Goal: Task Accomplishment & Management: Manage account settings

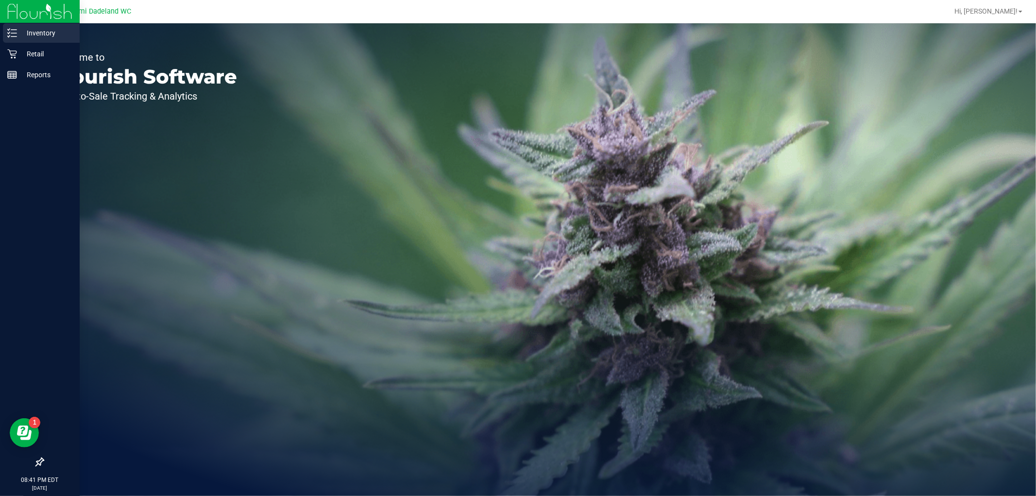
click at [29, 35] on p "Inventory" at bounding box center [46, 33] width 58 height 12
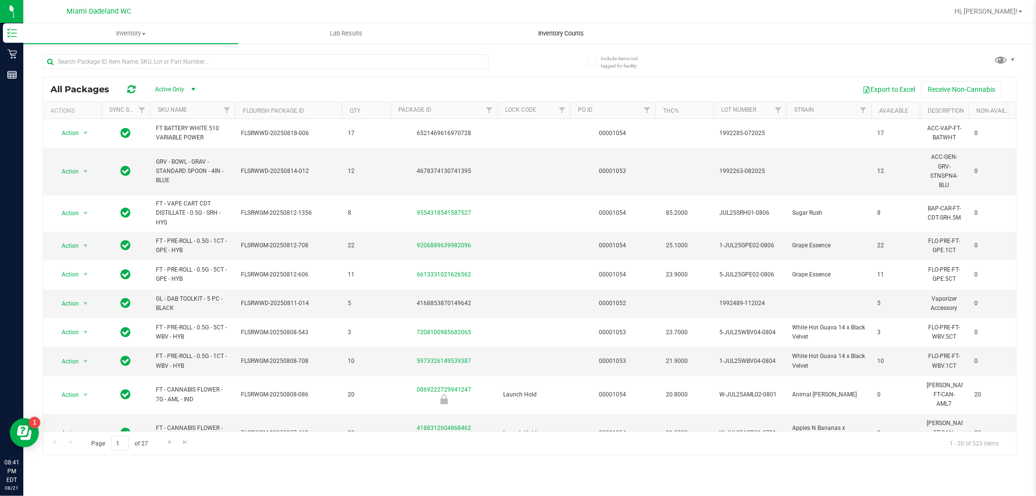
click at [580, 29] on span "Inventory Counts" at bounding box center [562, 33] width 72 height 9
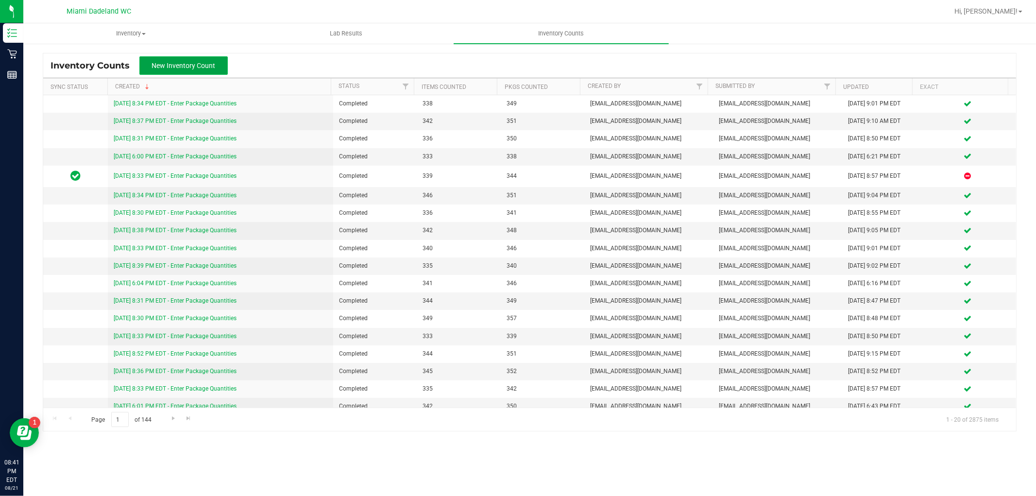
click at [195, 71] on button "New Inventory Count" at bounding box center [183, 65] width 88 height 18
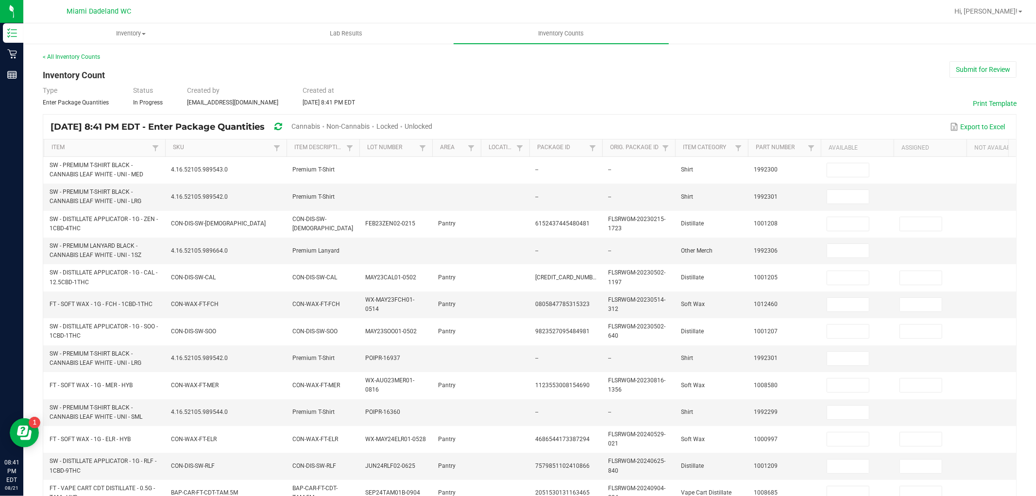
click at [432, 123] on span "Unlocked" at bounding box center [419, 126] width 28 height 8
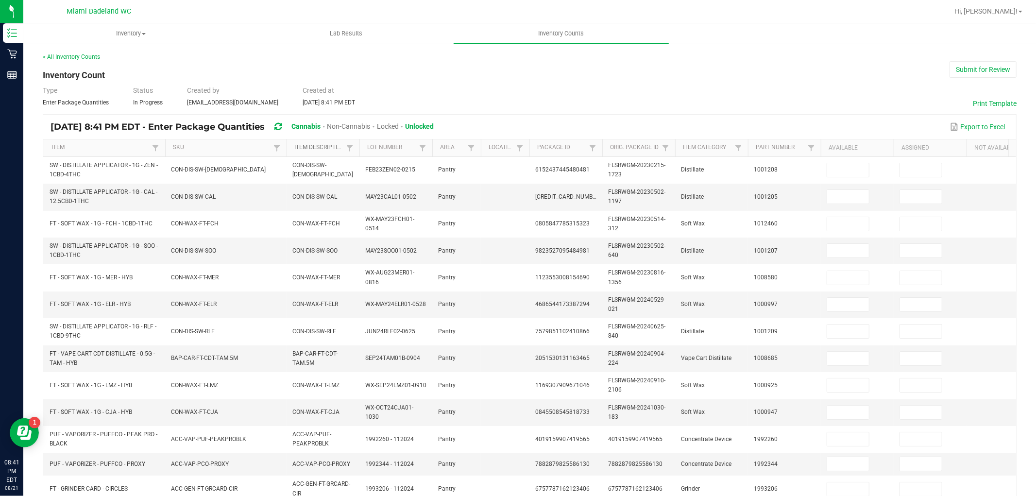
click at [315, 149] on link "Item Description" at bounding box center [318, 148] width 49 height 8
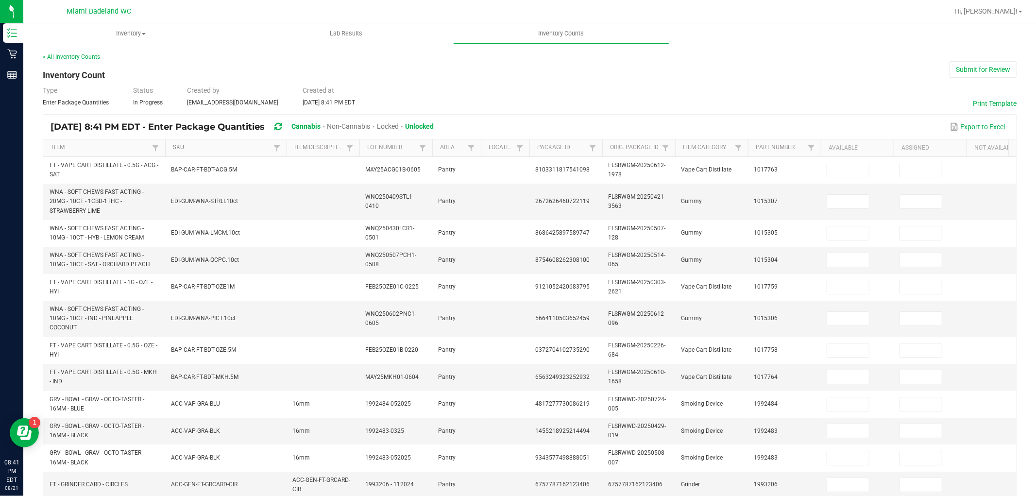
click at [186, 147] on link "SKU" at bounding box center [222, 148] width 98 height 8
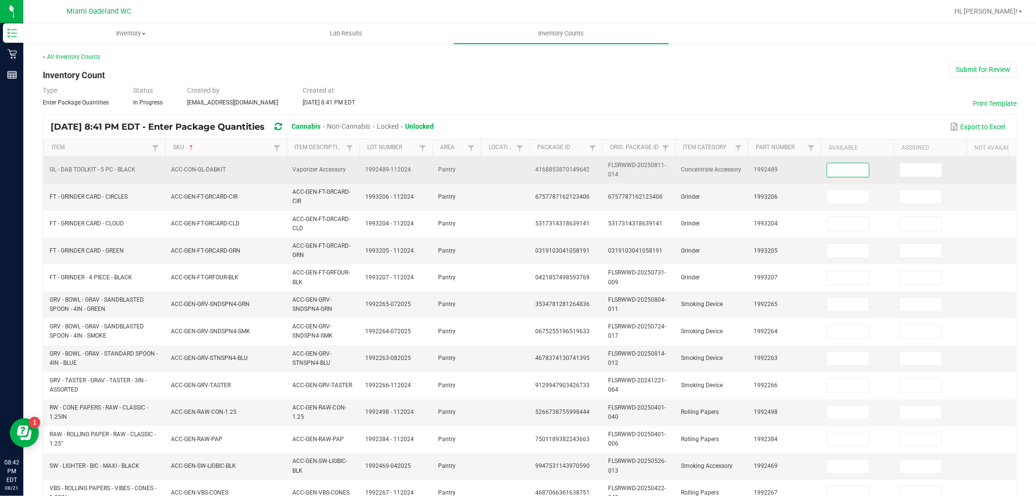
click at [857, 173] on input at bounding box center [848, 170] width 42 height 14
type input "5"
type input "3"
type input "1"
type input "3"
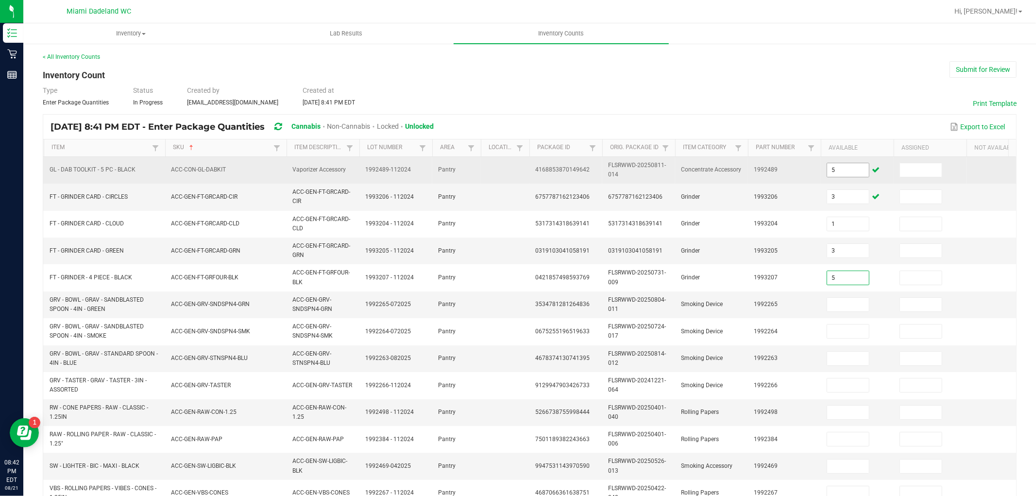
type input "5"
type input "10"
type input "6"
type input "12"
type input "24"
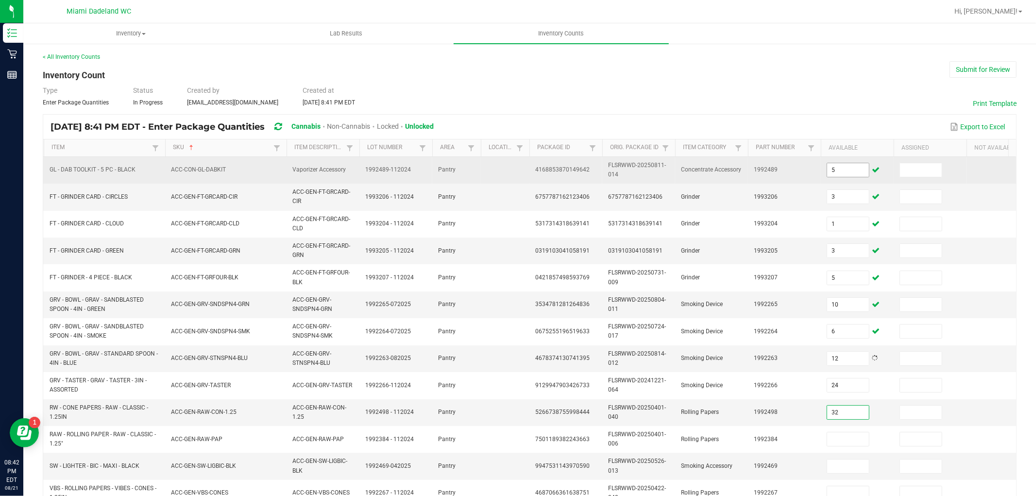
type input "32"
type input "3"
type input "43"
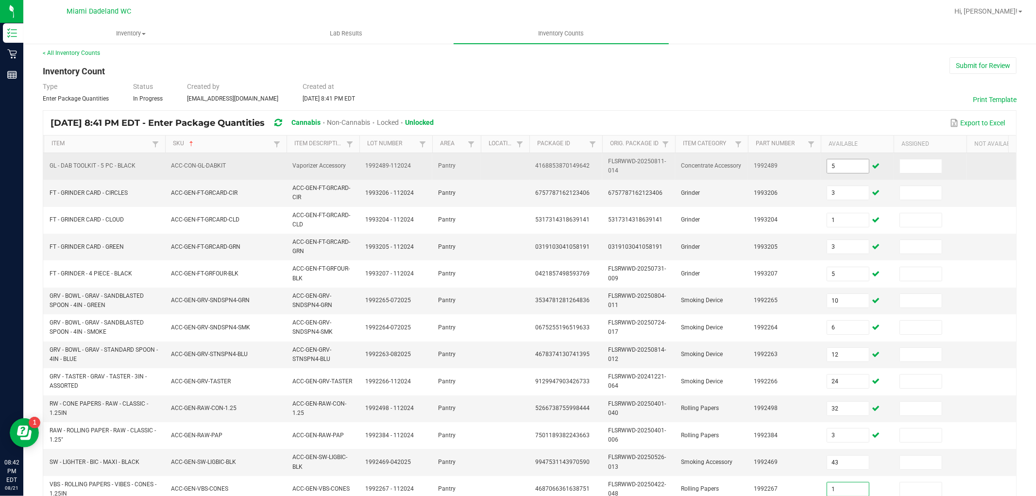
type input "1"
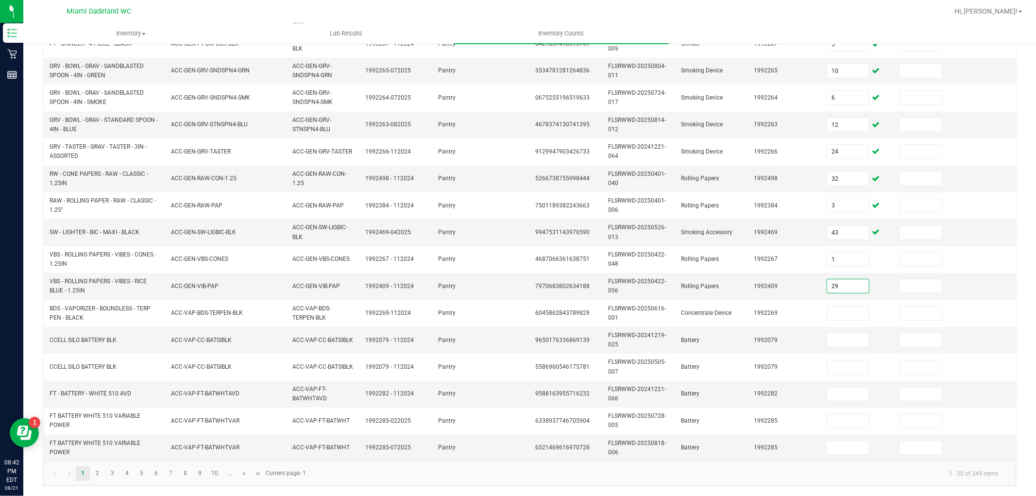
type input "29"
type input "1"
type input "10"
type input "1"
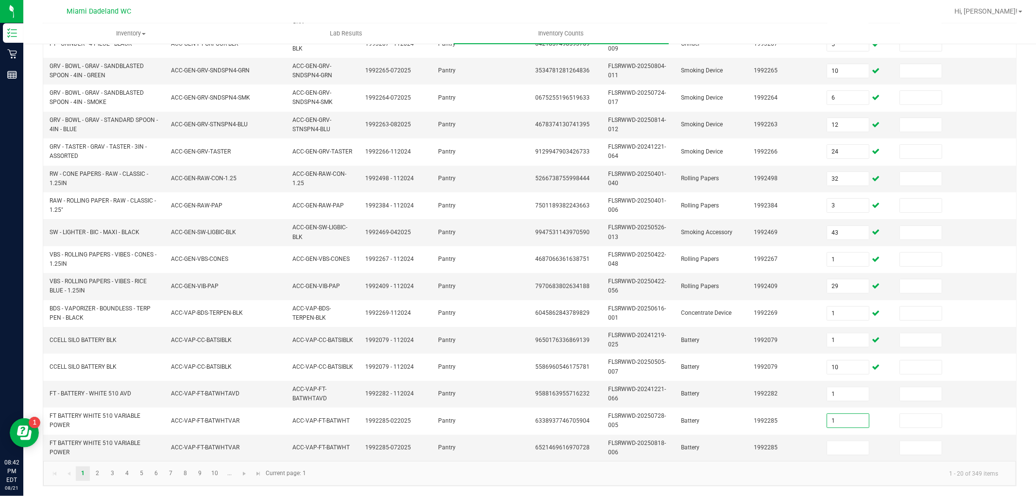
type input "1"
type input "17"
click at [97, 473] on link "2" at bounding box center [97, 473] width 14 height 15
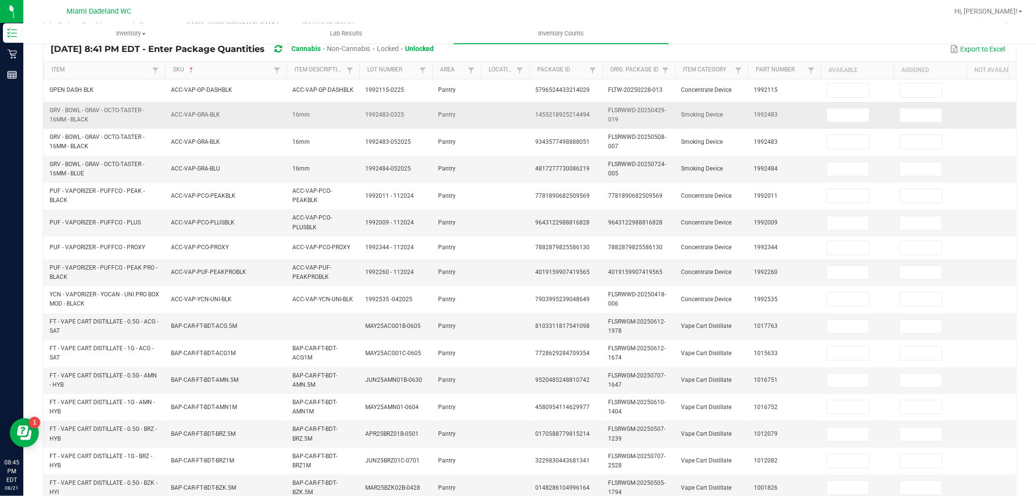
scroll to position [0, 0]
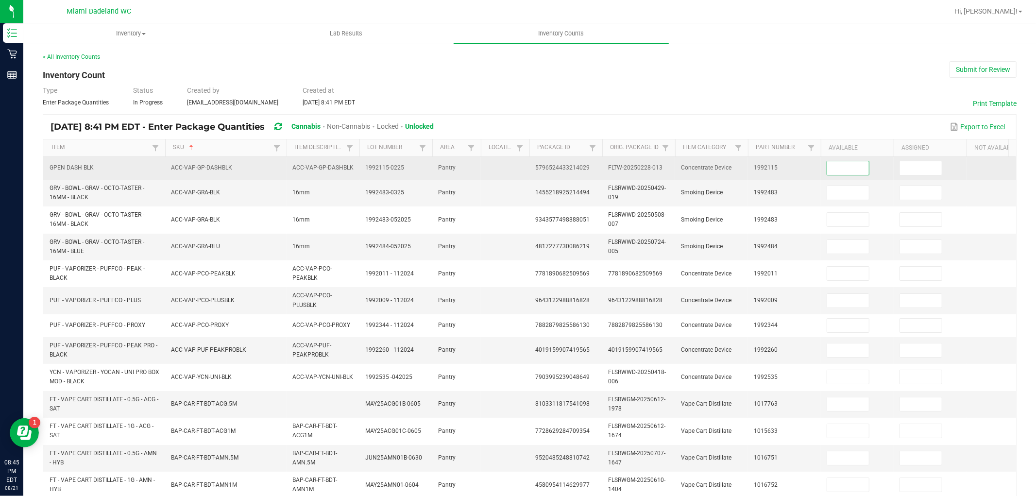
click at [857, 165] on input at bounding box center [848, 168] width 42 height 14
type input "8"
type input "1"
type input "11"
type input "5"
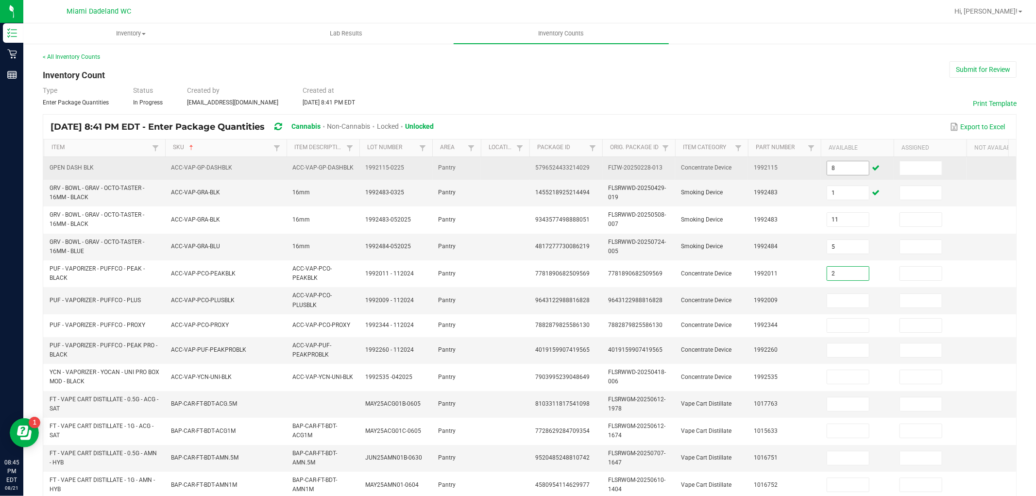
type input "2"
type input "6"
type input "3"
type input "5"
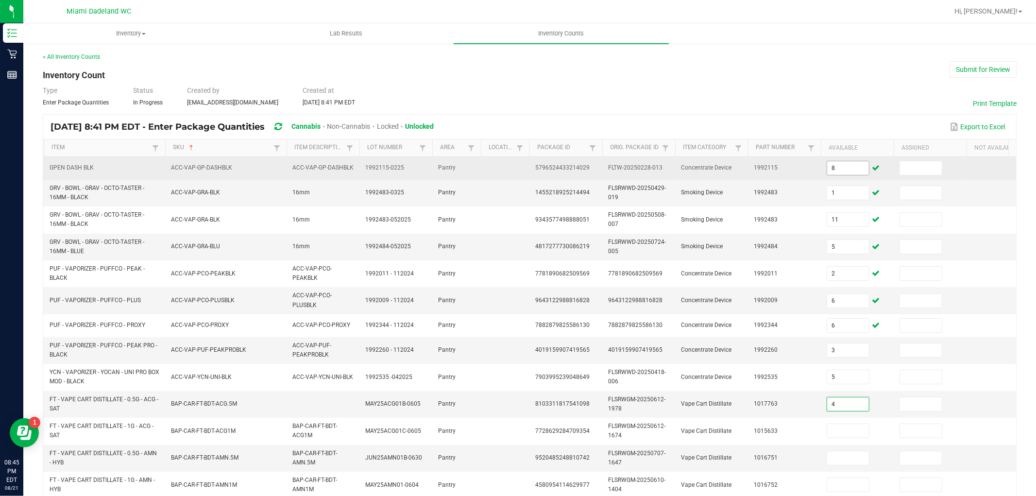
type input "4"
type input "6"
type input "3"
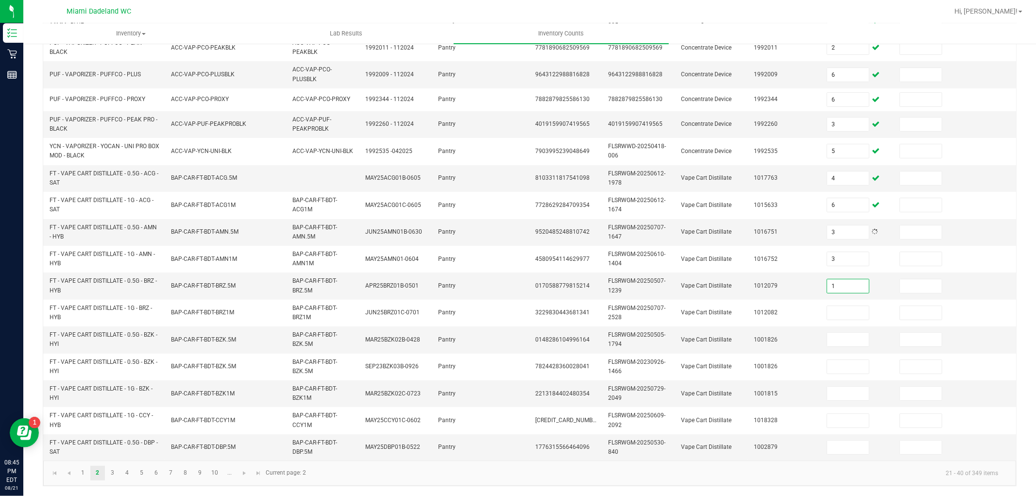
type input "1"
type input "3"
type input "11"
type input "8"
type input "10"
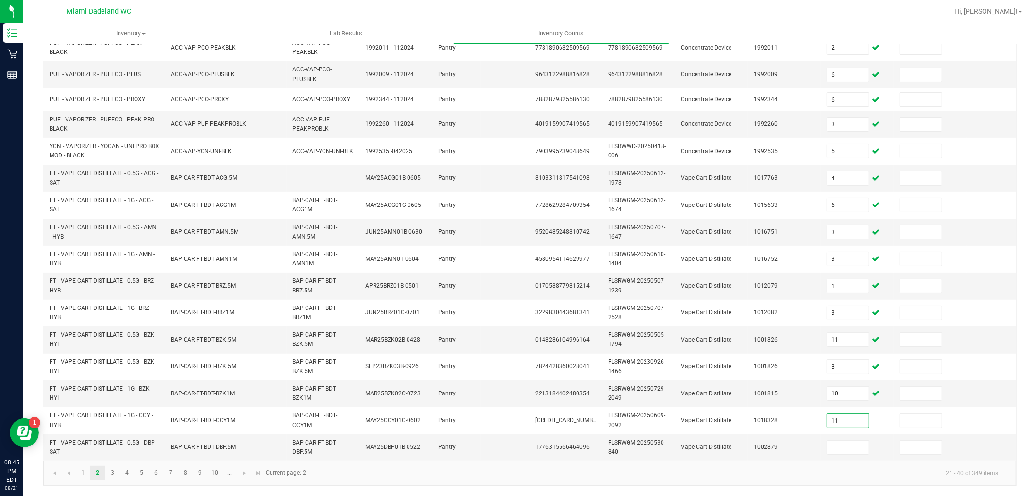
type input "11"
type input "10"
click at [246, 470] on span "Go to the next page" at bounding box center [244, 473] width 8 height 8
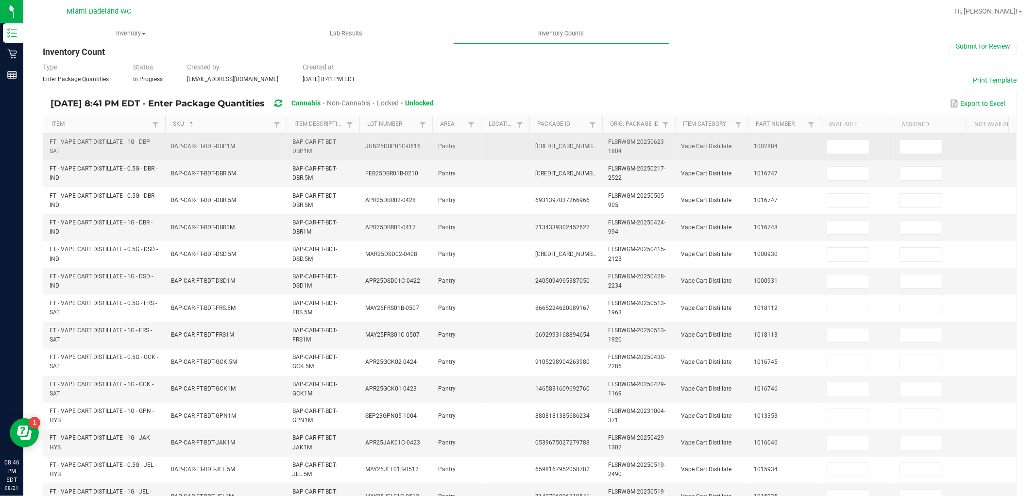
scroll to position [18, 0]
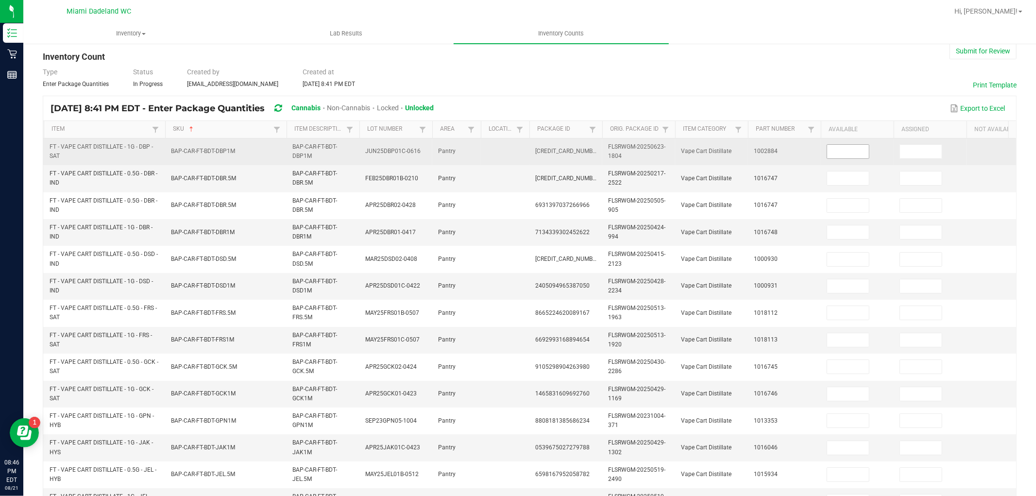
click at [853, 154] on input at bounding box center [848, 152] width 42 height 14
type input "8"
type input "2"
type input "11"
type input "2"
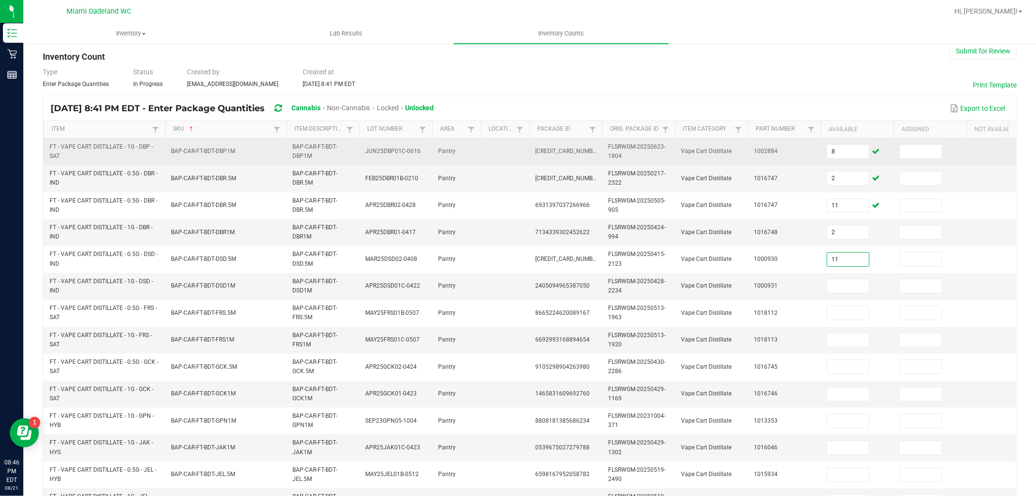
type input "11"
type input "6"
type input "9"
type input "3"
type input "8"
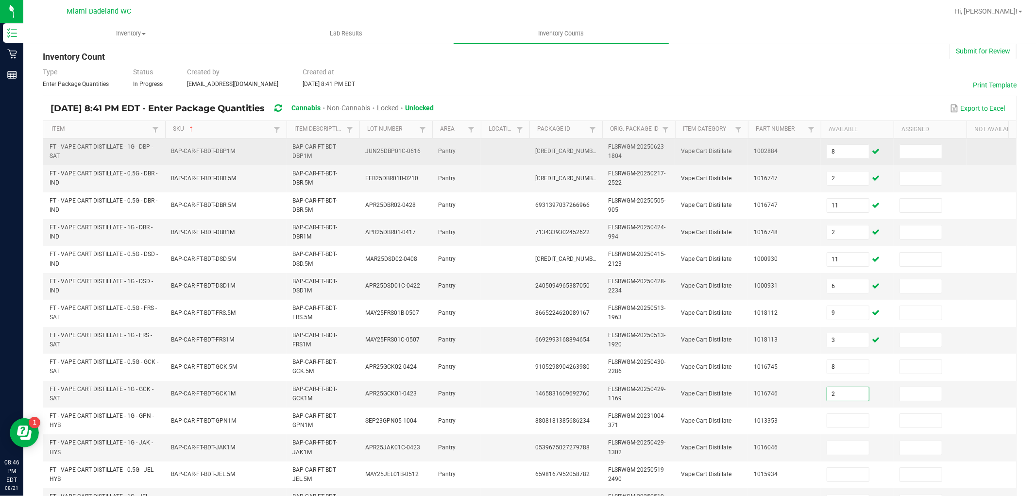
type input "2"
type input "11"
type input "1"
type input "5"
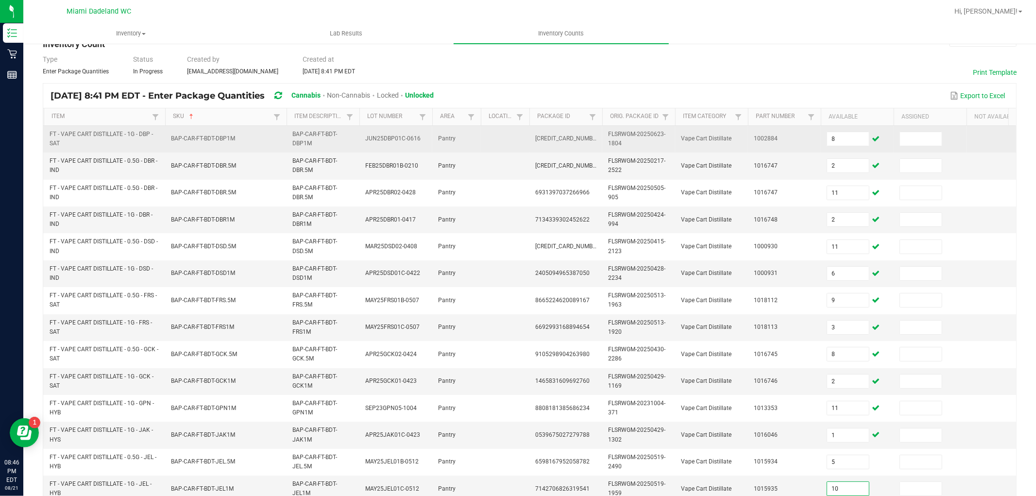
type input "10"
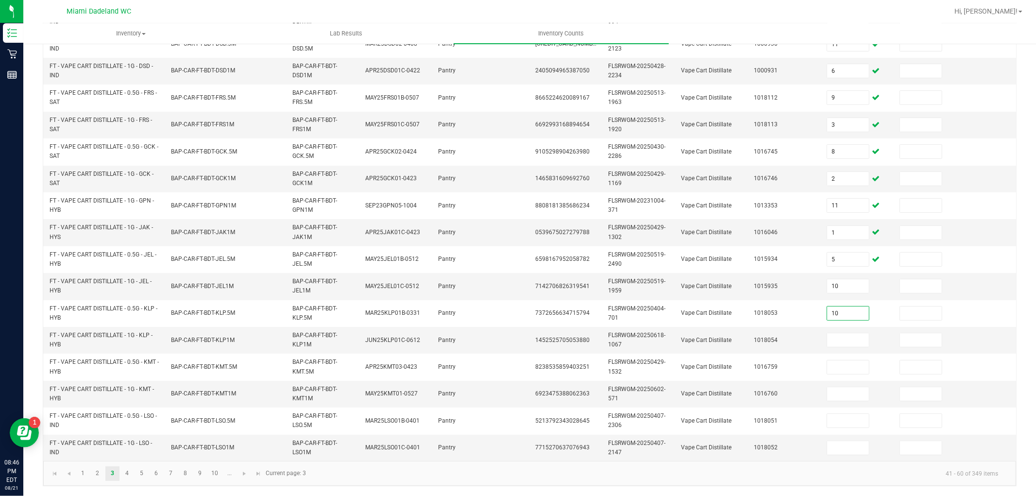
type input "10"
type input "8"
type input "6"
type input "4"
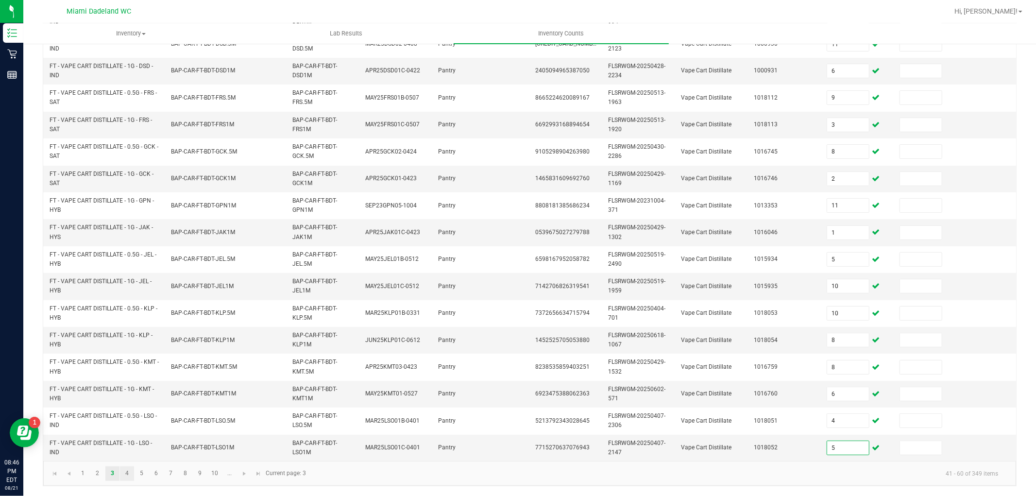
type input "5"
click at [127, 472] on link "4" at bounding box center [127, 473] width 14 height 15
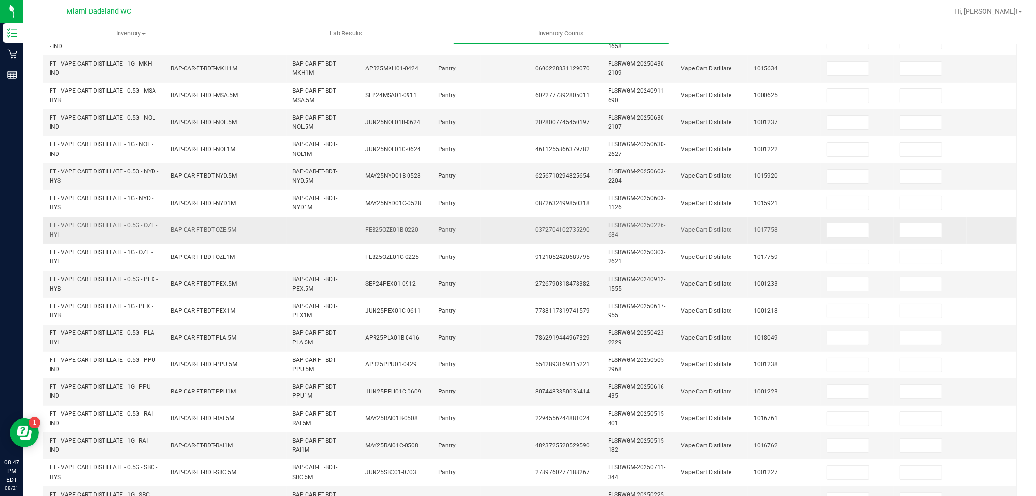
scroll to position [0, 0]
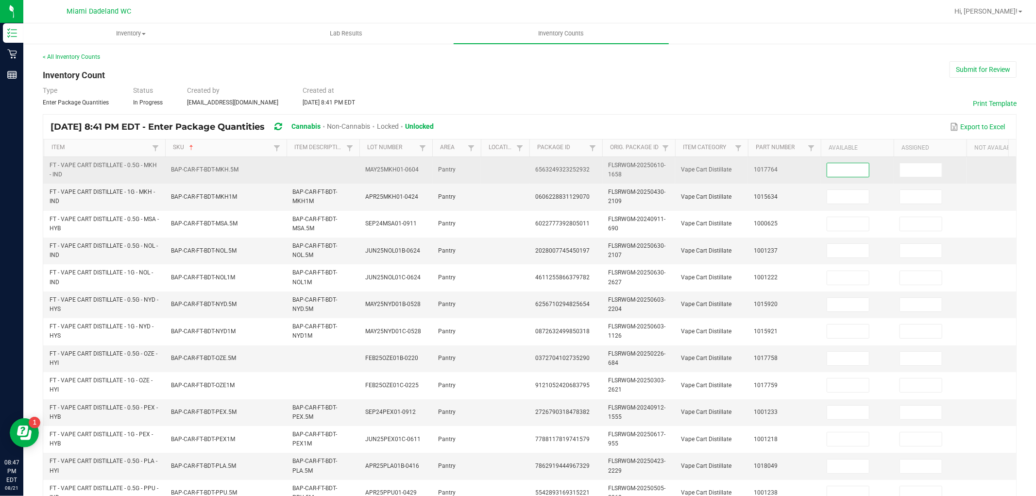
click at [842, 172] on input at bounding box center [848, 170] width 42 height 14
type input "9"
type input "7"
type input "11"
type input "8"
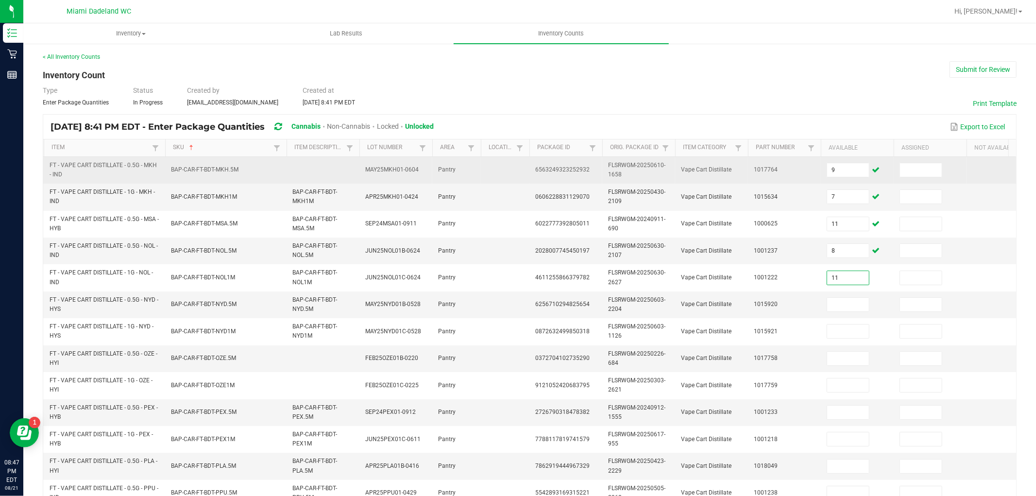
type input "11"
type input "7"
type input "5"
type input "10"
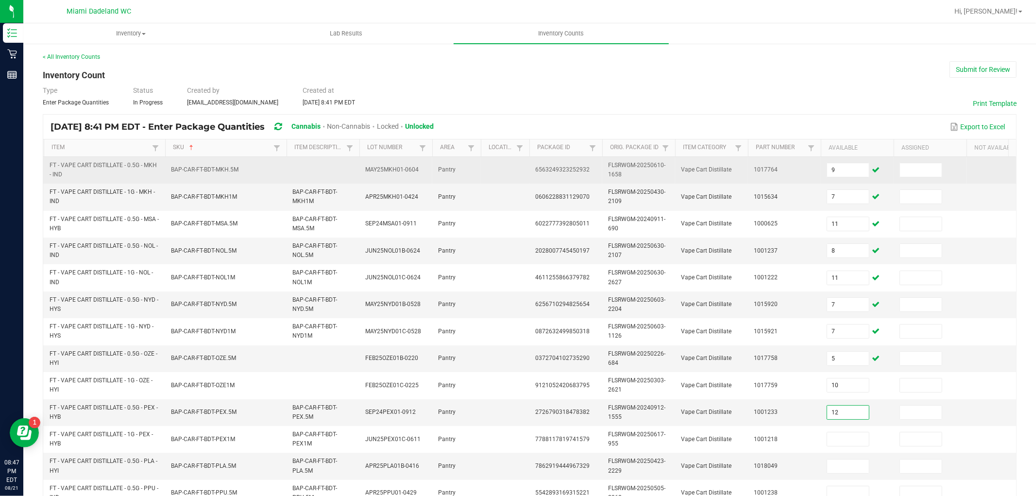
type input "12"
type input "9"
type input "1"
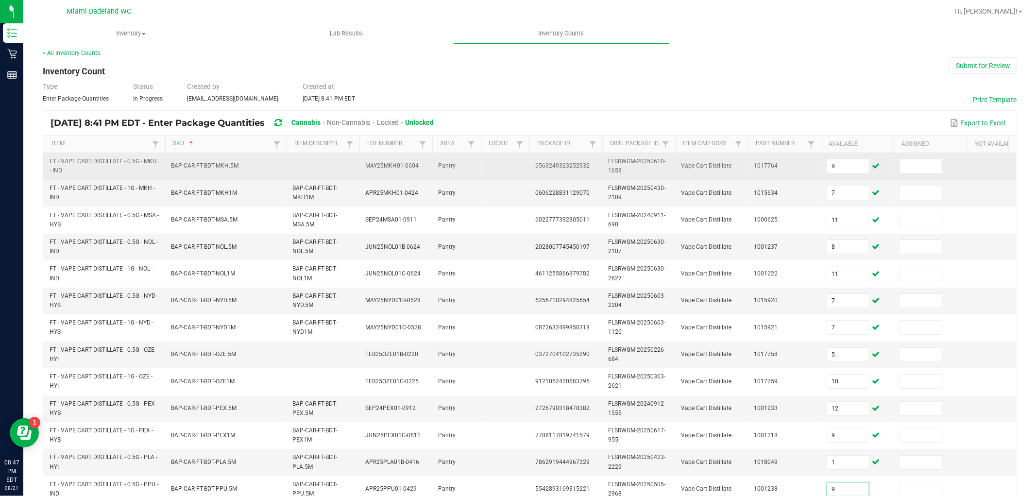
type input "9"
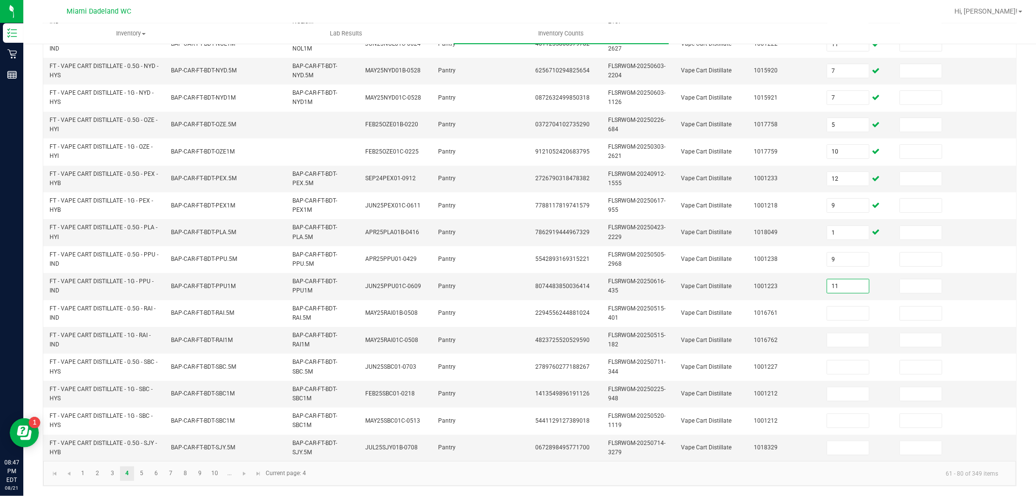
type input "11"
type input "9"
type input "4"
type input "10"
type input "12"
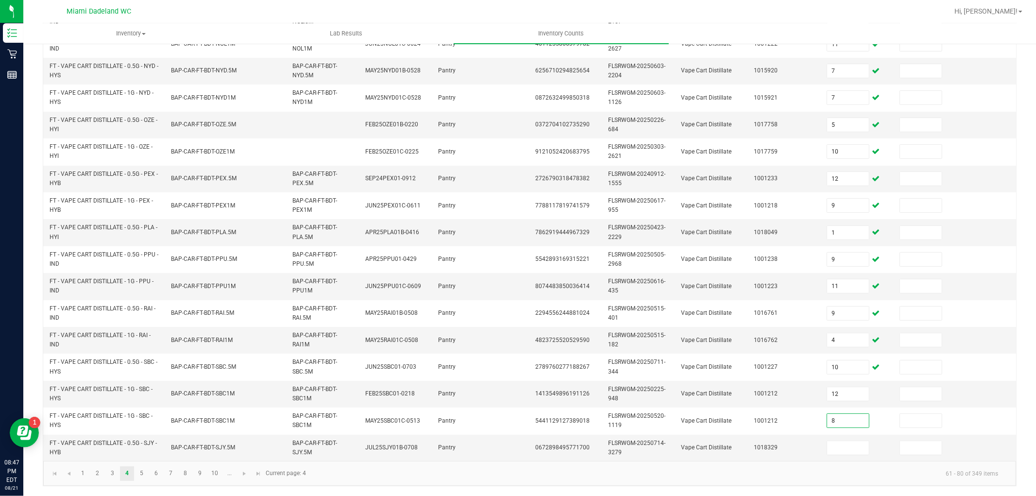
type input "8"
type input "7"
click at [242, 475] on span "Go to the next page" at bounding box center [244, 474] width 8 height 8
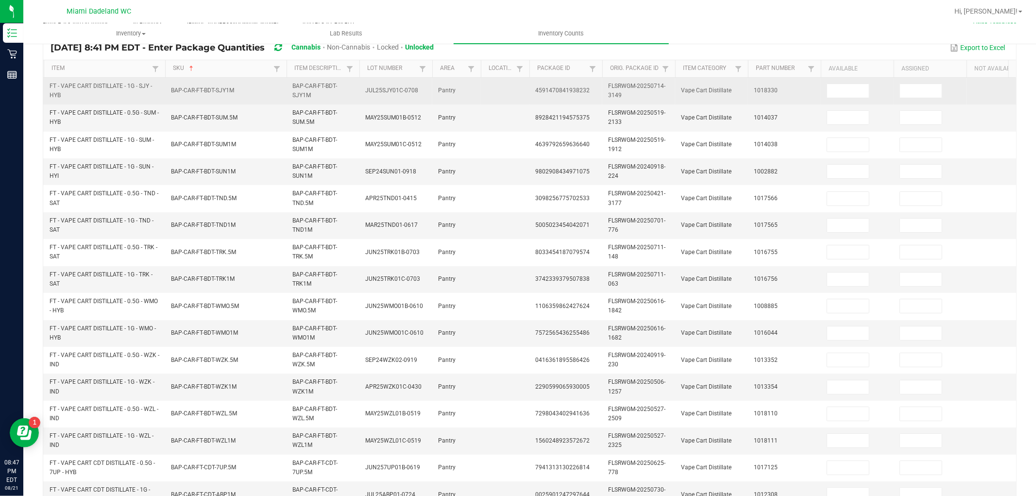
scroll to position [0, 0]
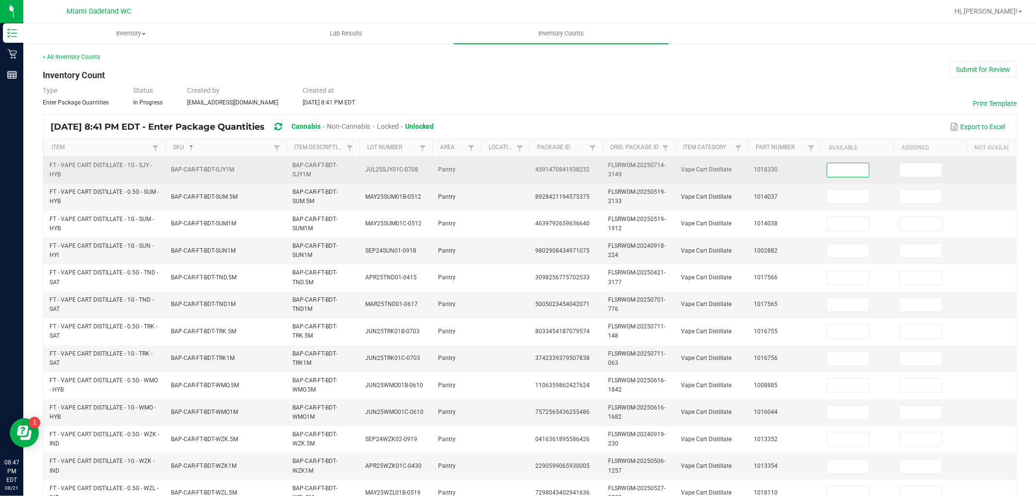
click at [866, 168] on input at bounding box center [848, 170] width 42 height 14
type input "7"
type input "9"
type input "1"
type input "4"
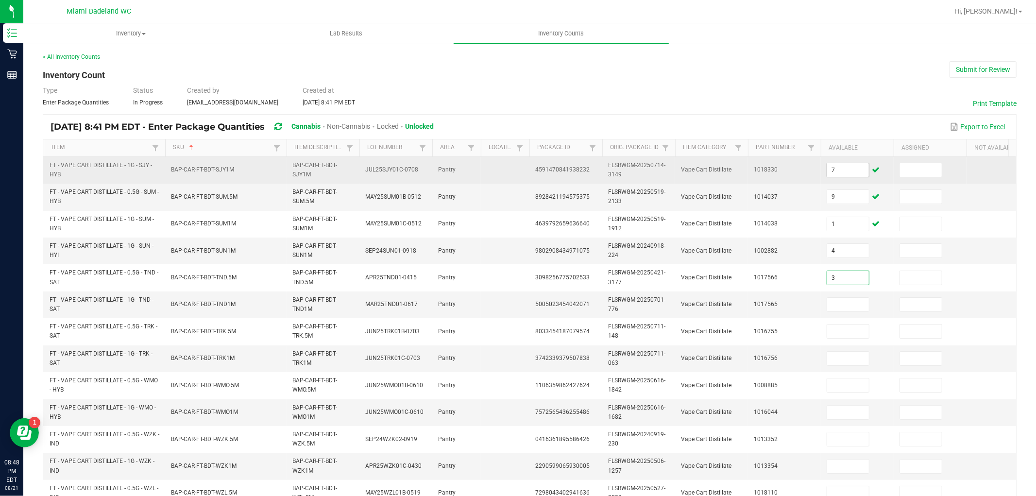
type input "3"
type input "1"
type input "10"
type input "2"
type input "5"
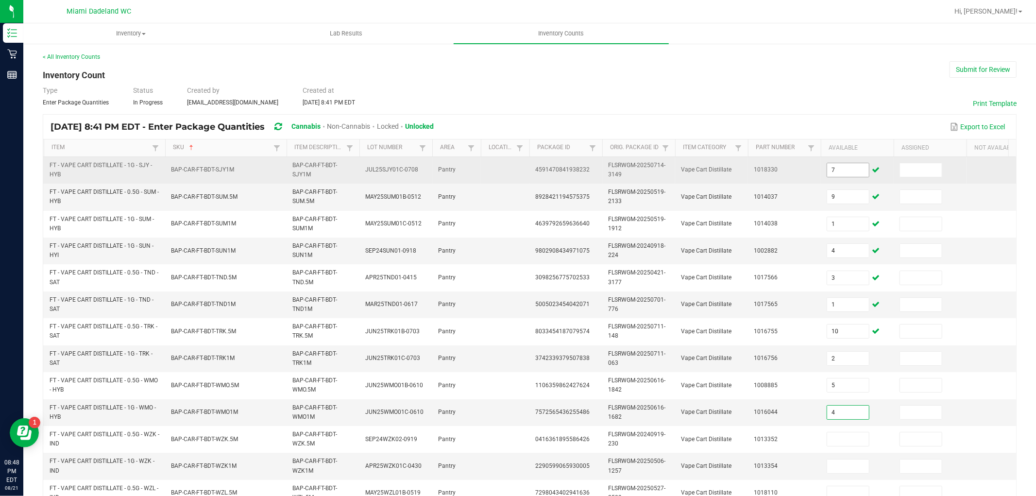
type input "4"
type input "1"
type input "10"
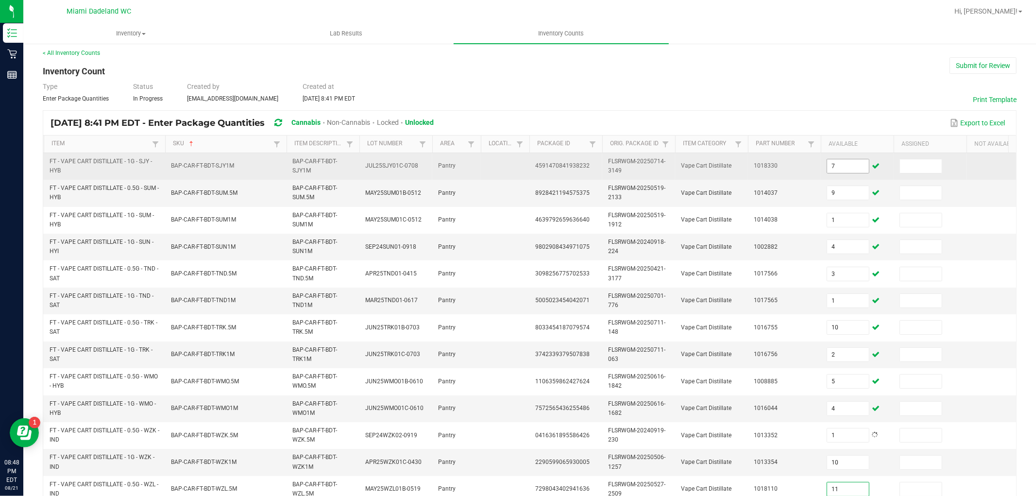
type input "11"
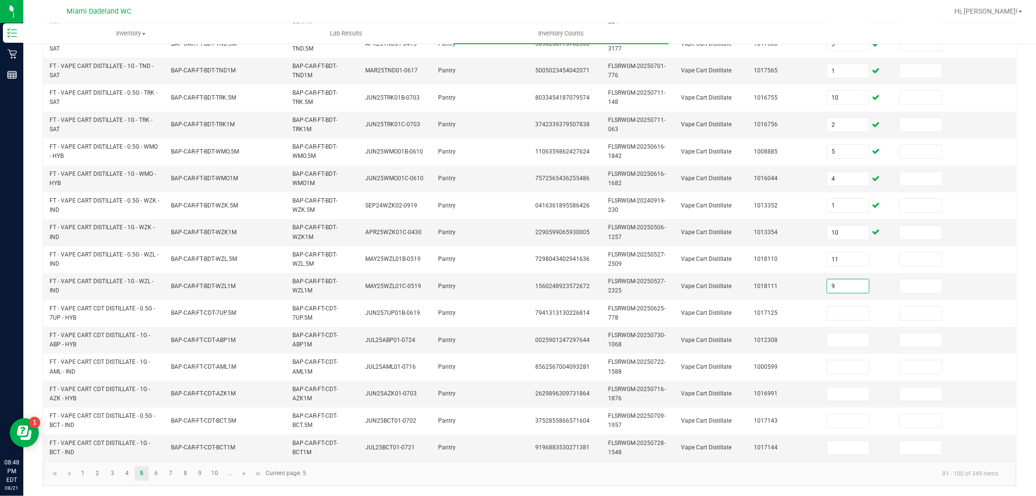
type input "9"
type input "10"
type input "8"
type input "6"
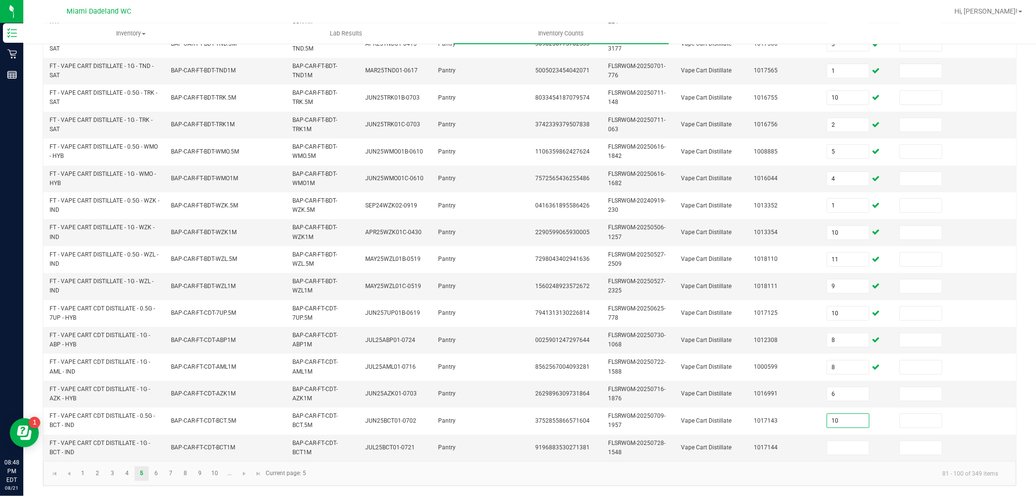
type input "10"
type input "4"
click at [244, 470] on span "Go to the next page" at bounding box center [244, 474] width 8 height 8
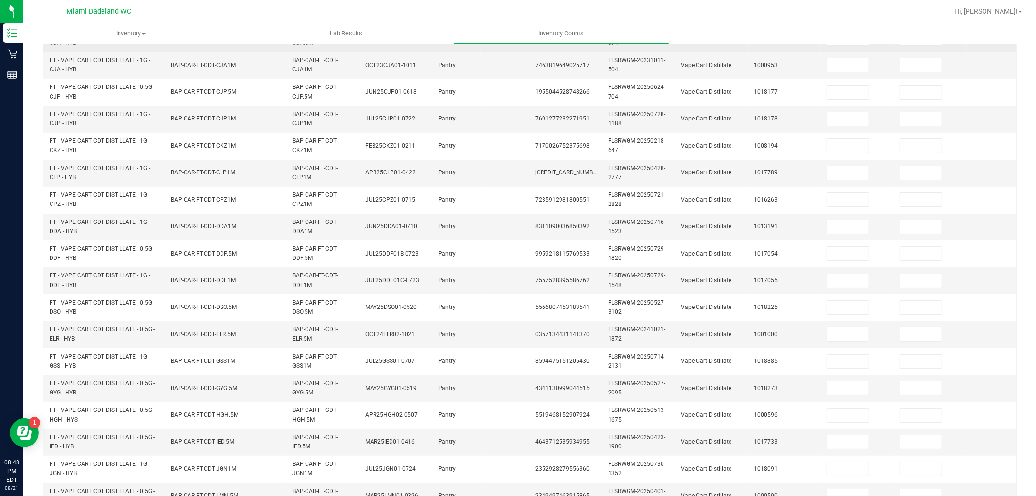
scroll to position [0, 0]
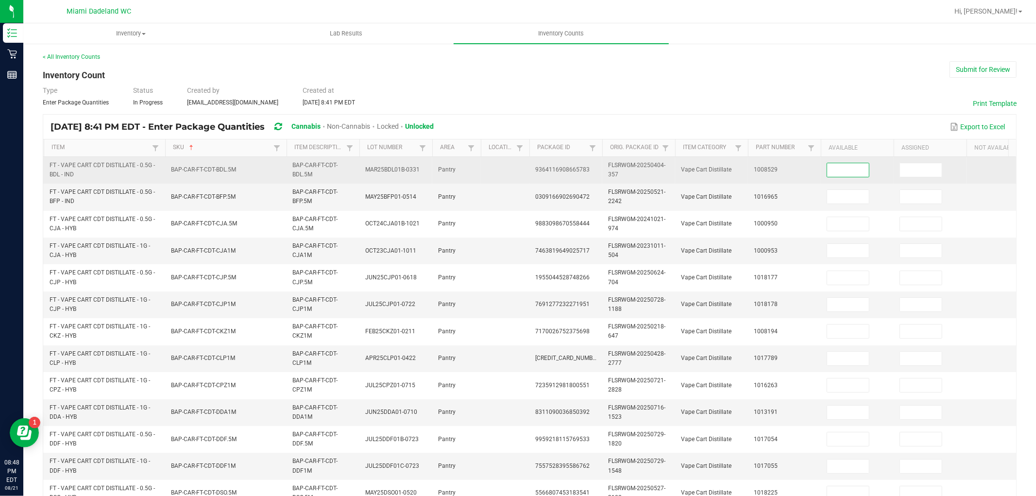
click at [865, 176] on input at bounding box center [848, 170] width 42 height 14
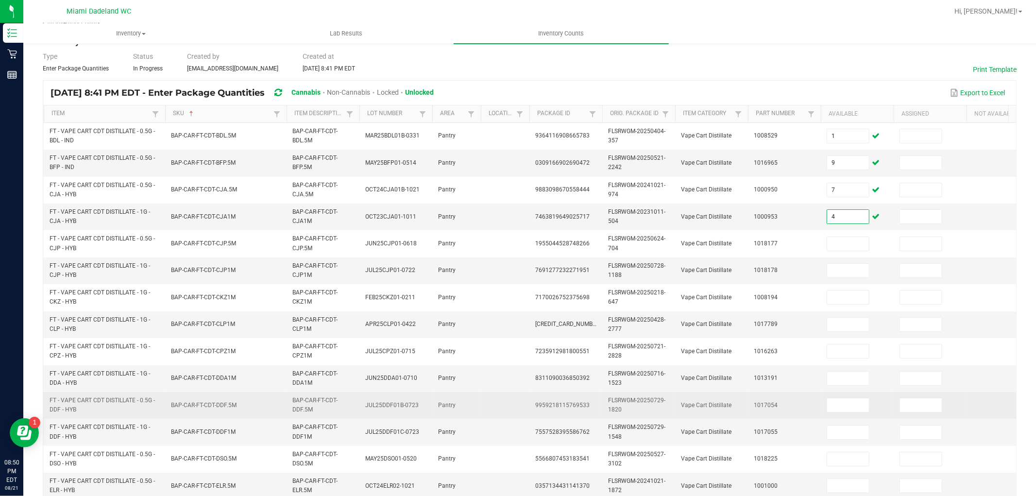
scroll to position [27, 0]
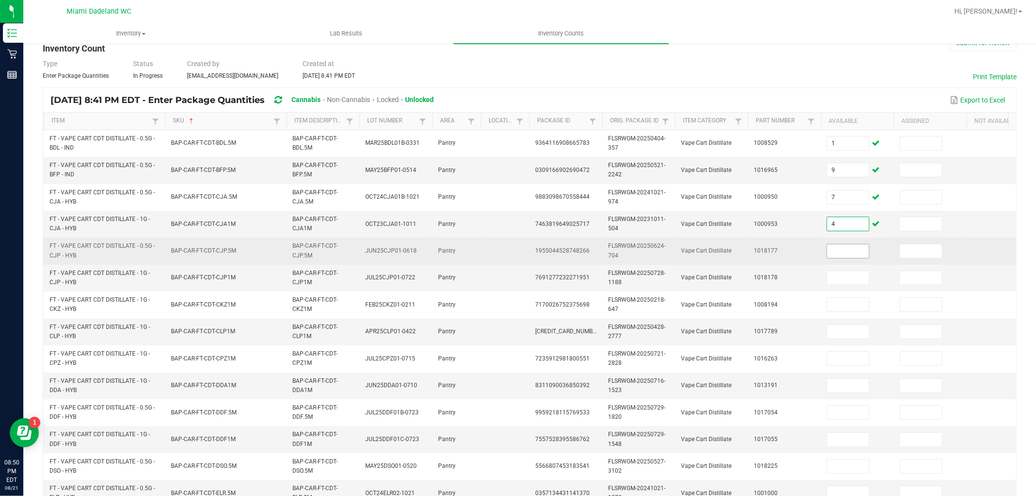
click at [842, 253] on input at bounding box center [848, 251] width 42 height 14
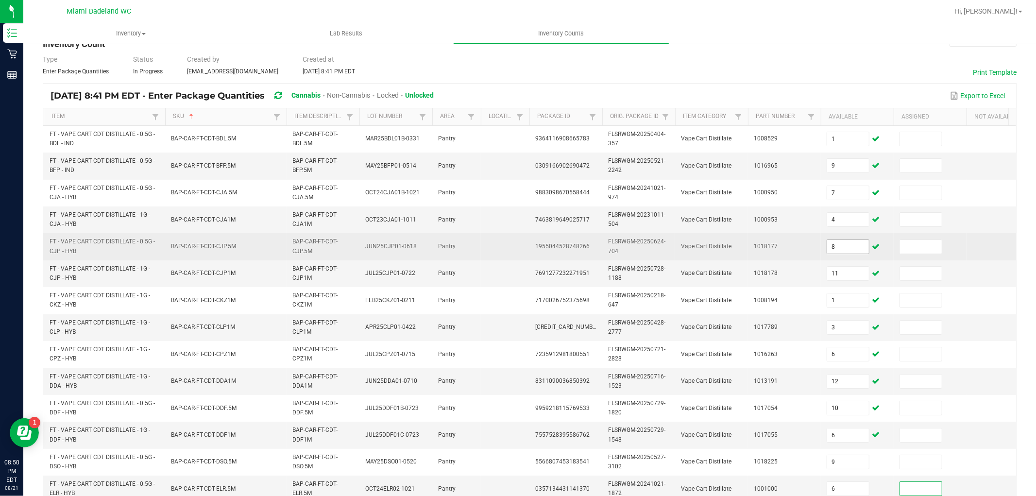
scroll to position [243, 0]
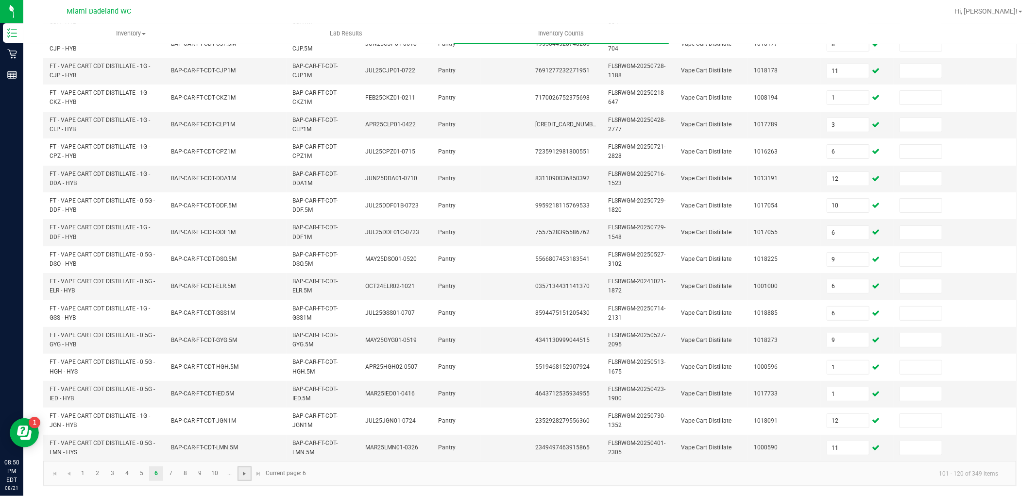
click at [243, 473] on span "Go to the next page" at bounding box center [244, 474] width 8 height 8
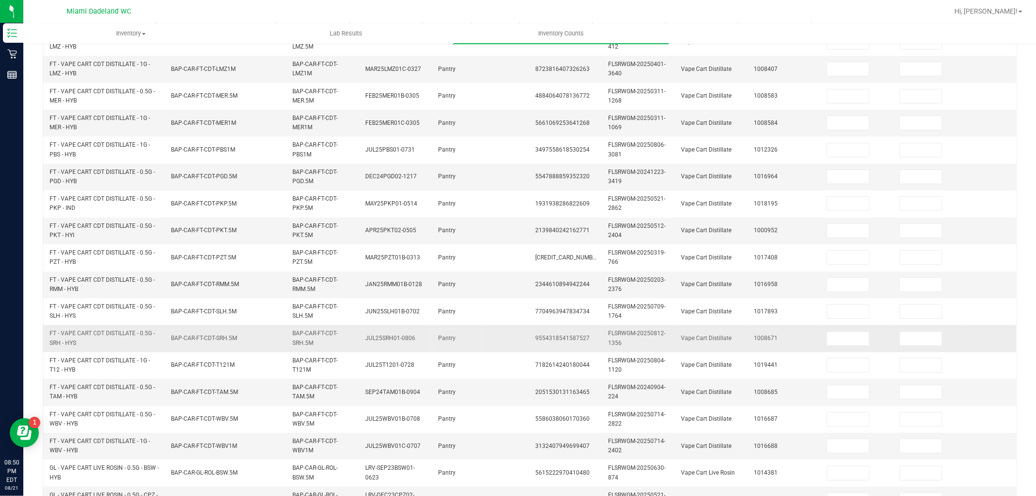
scroll to position [0, 0]
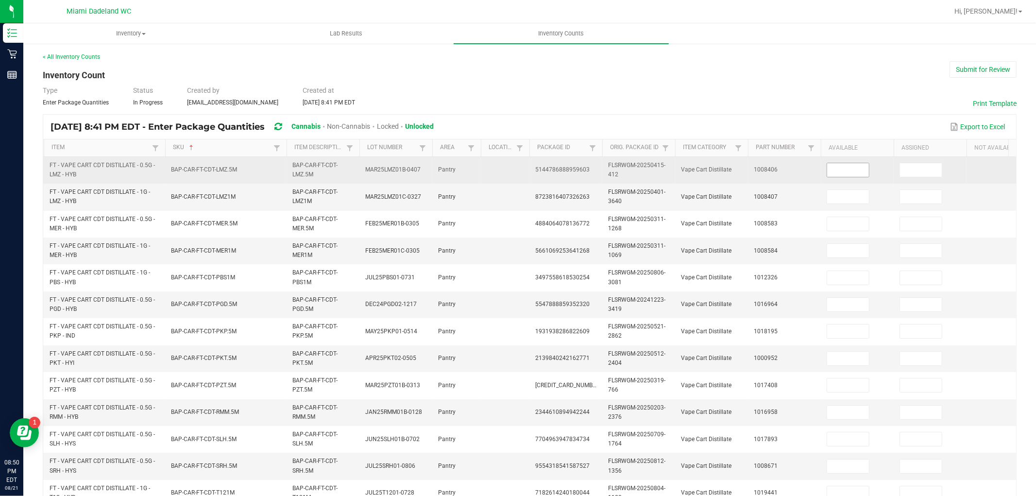
click at [829, 174] on input at bounding box center [848, 170] width 42 height 14
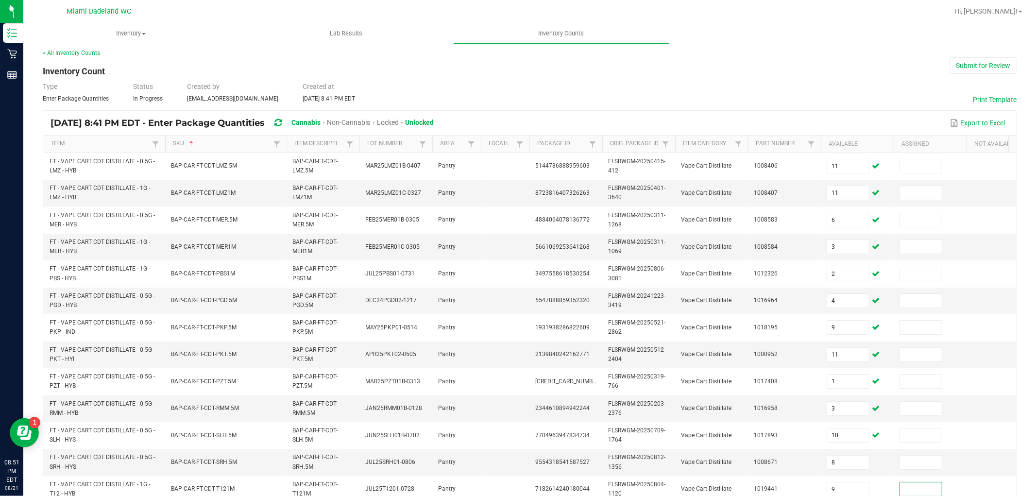
scroll to position [243, 0]
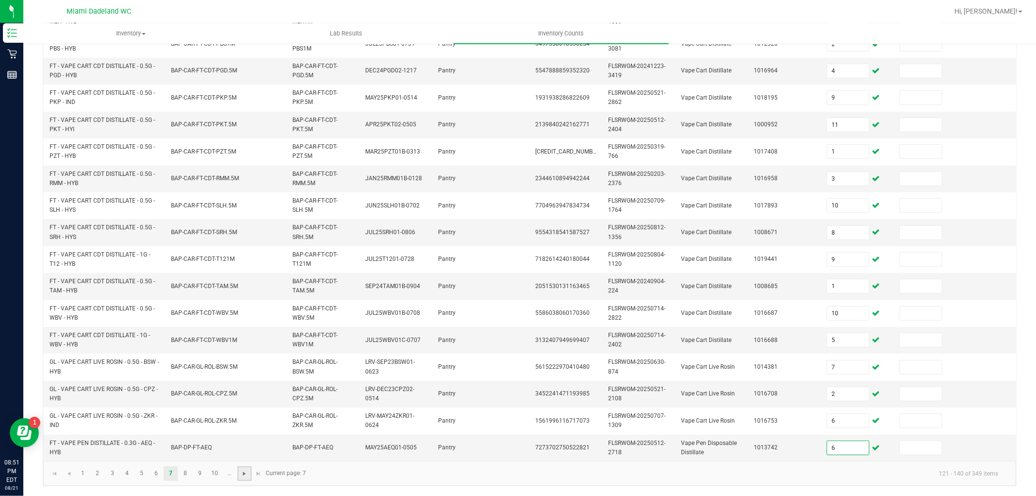
click at [240, 475] on span "Go to the next page" at bounding box center [244, 474] width 8 height 8
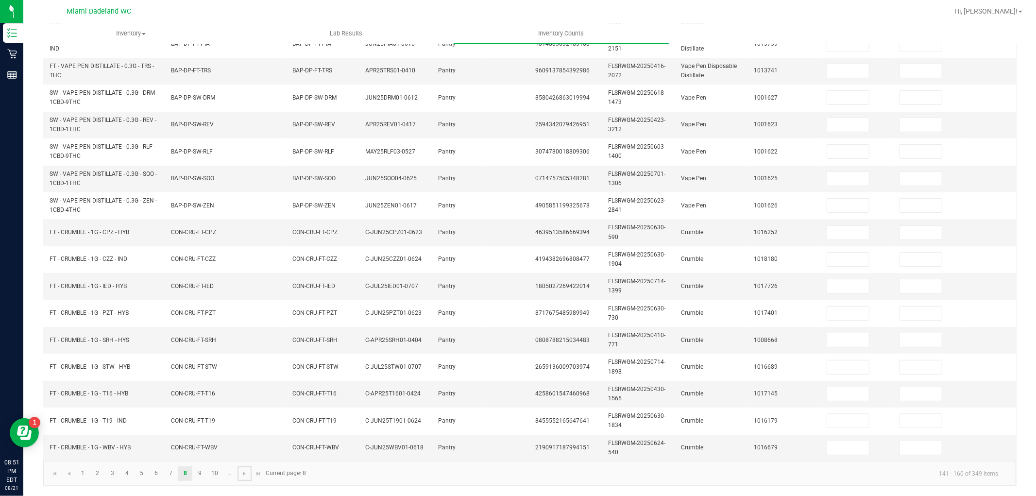
scroll to position [0, 0]
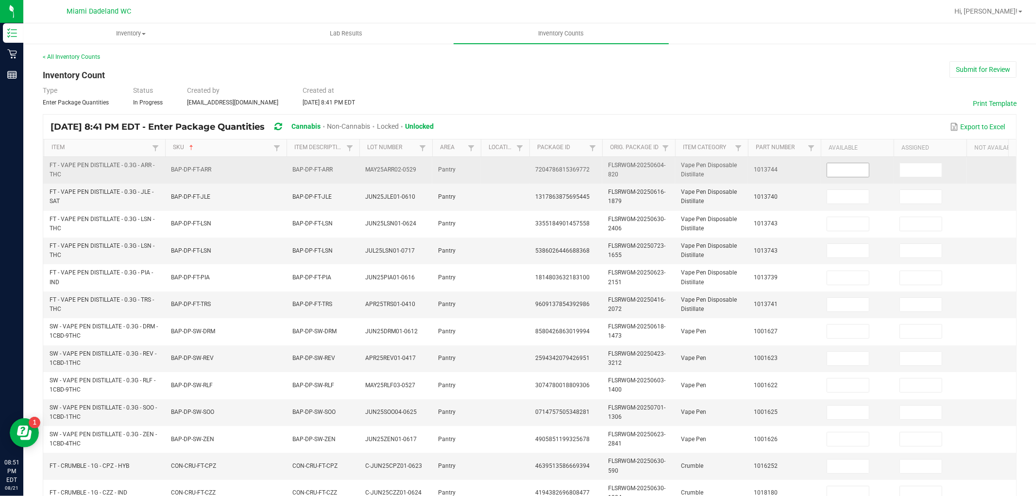
click at [850, 172] on input at bounding box center [848, 170] width 42 height 14
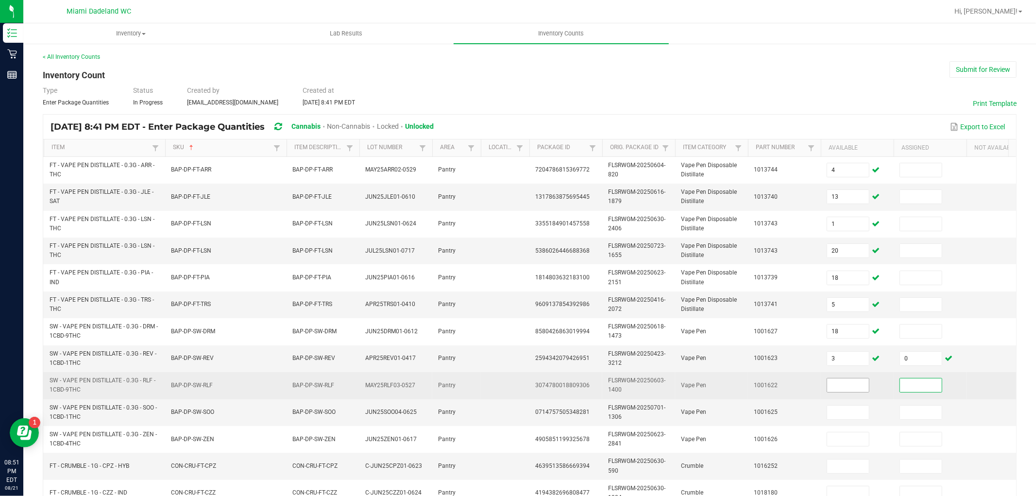
click at [861, 384] on input at bounding box center [848, 385] width 42 height 14
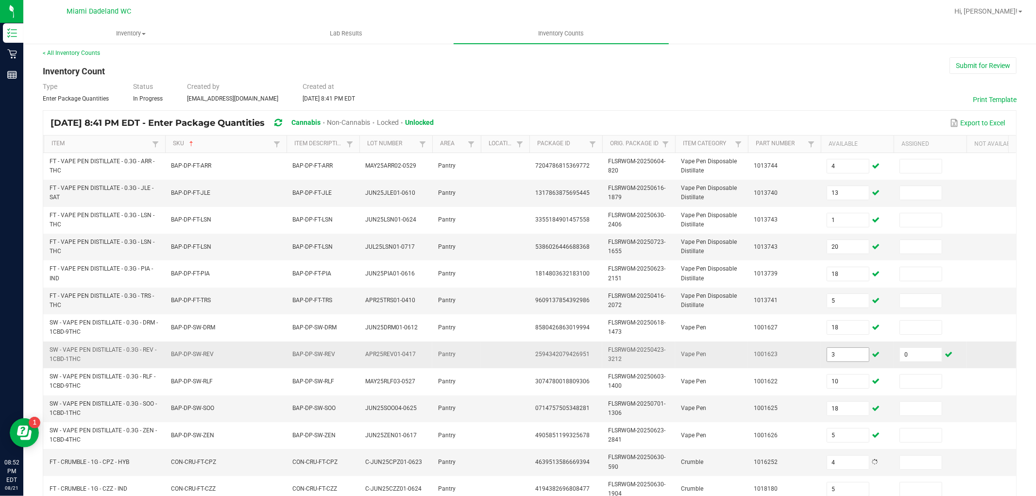
scroll to position [243, 0]
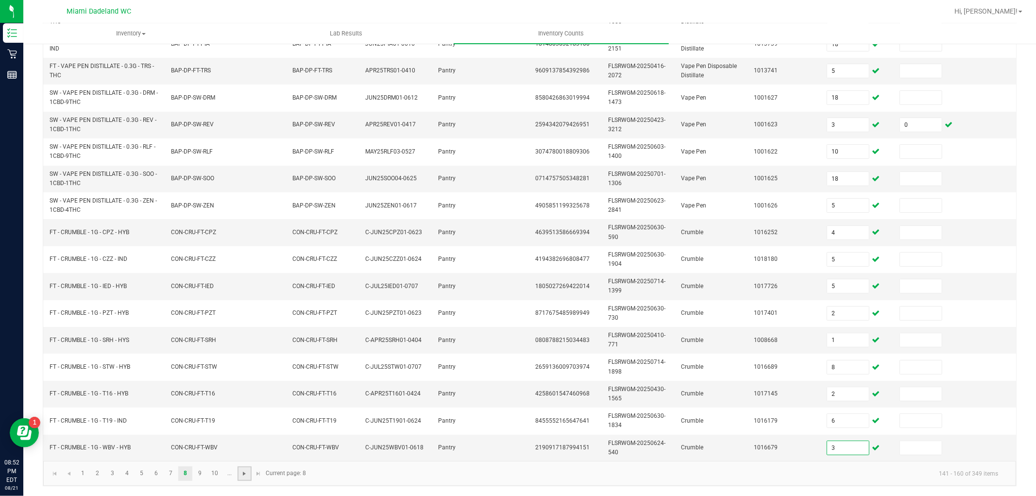
click at [243, 470] on span "Go to the next page" at bounding box center [244, 474] width 8 height 8
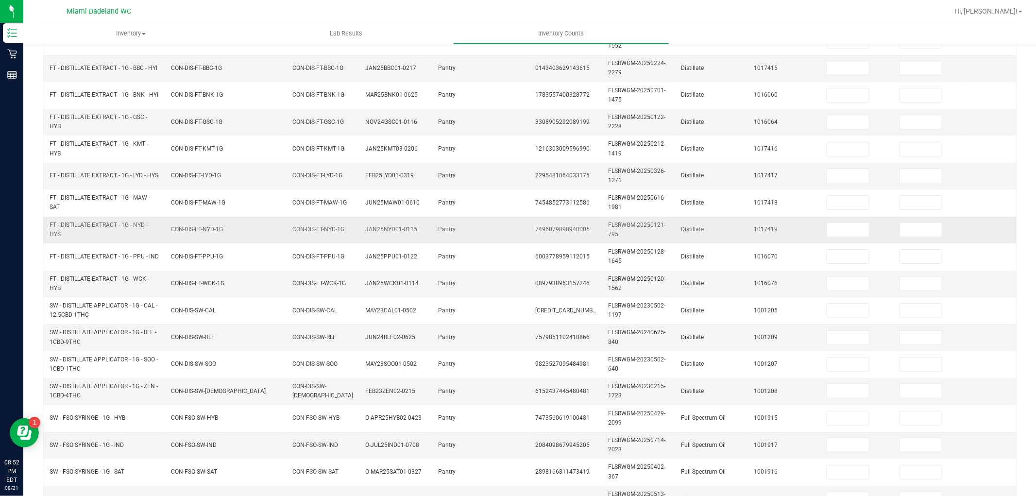
scroll to position [0, 0]
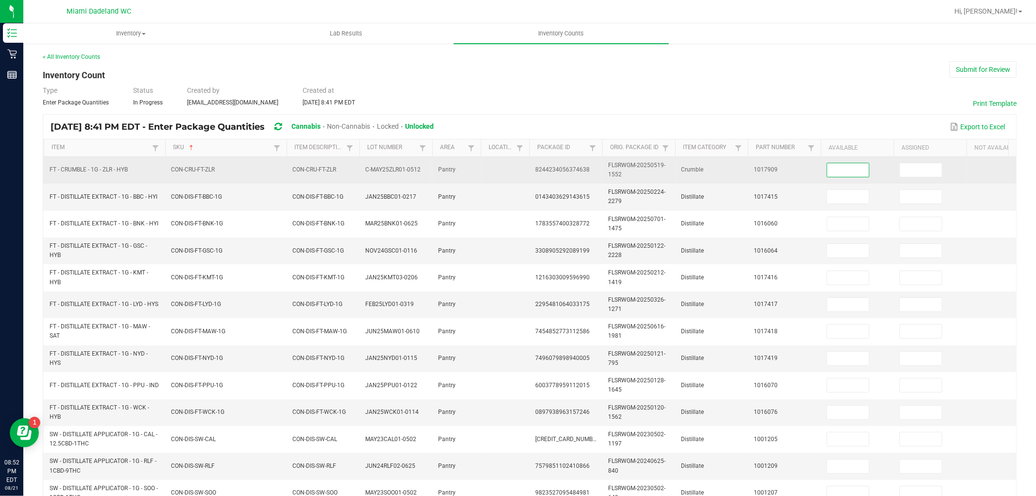
click at [841, 172] on input at bounding box center [848, 170] width 42 height 14
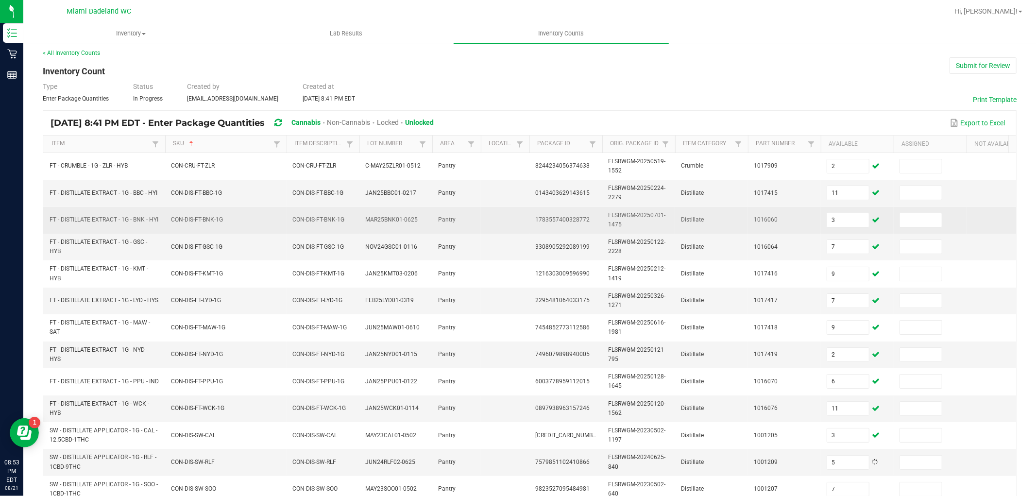
scroll to position [243, 0]
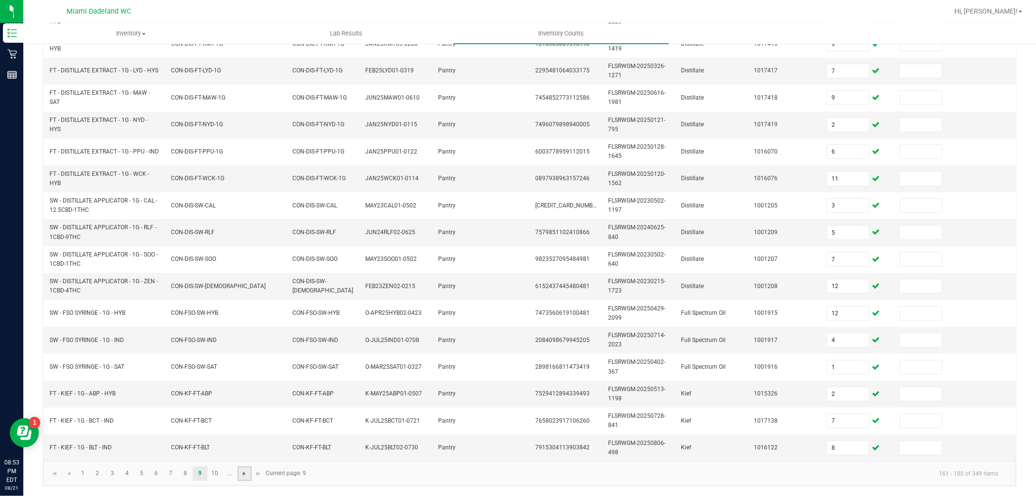
click at [243, 471] on span "Go to the next page" at bounding box center [244, 474] width 8 height 8
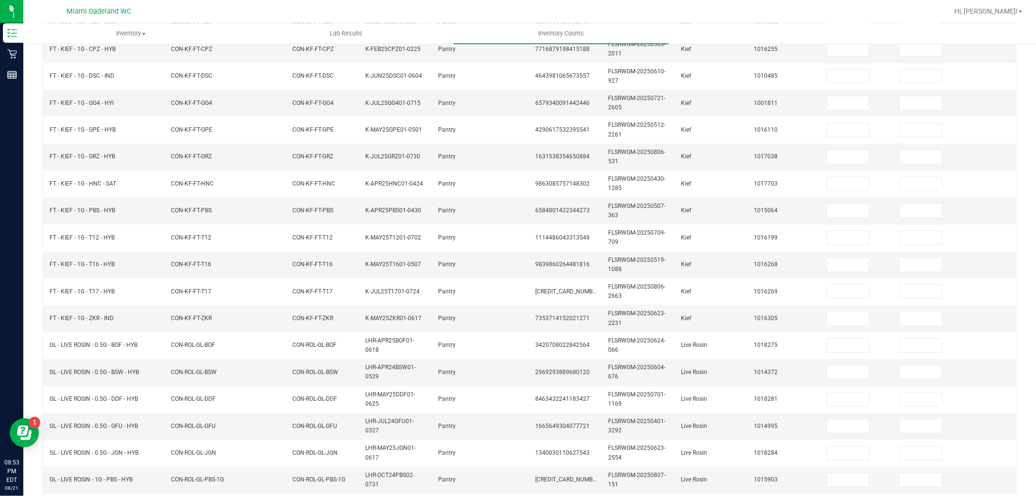
scroll to position [0, 0]
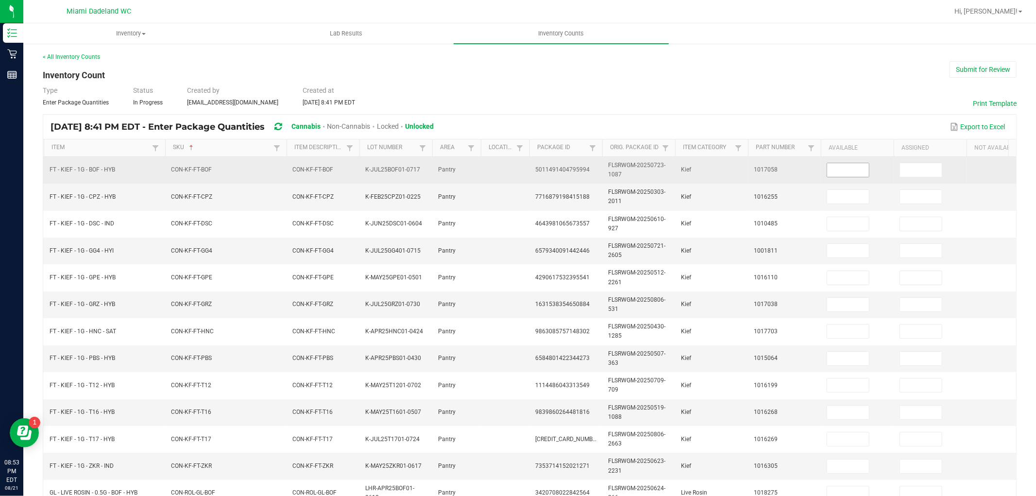
click at [868, 169] on input at bounding box center [848, 170] width 42 height 14
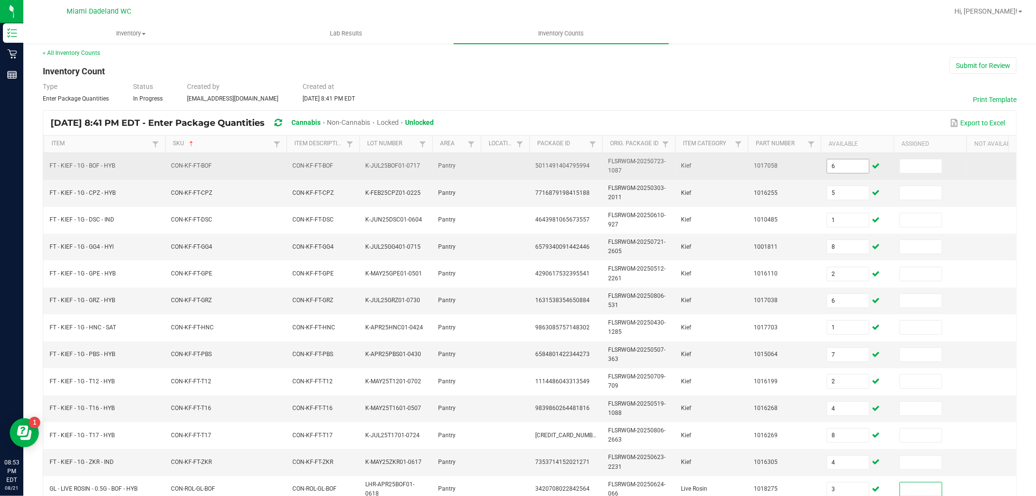
scroll to position [243, 0]
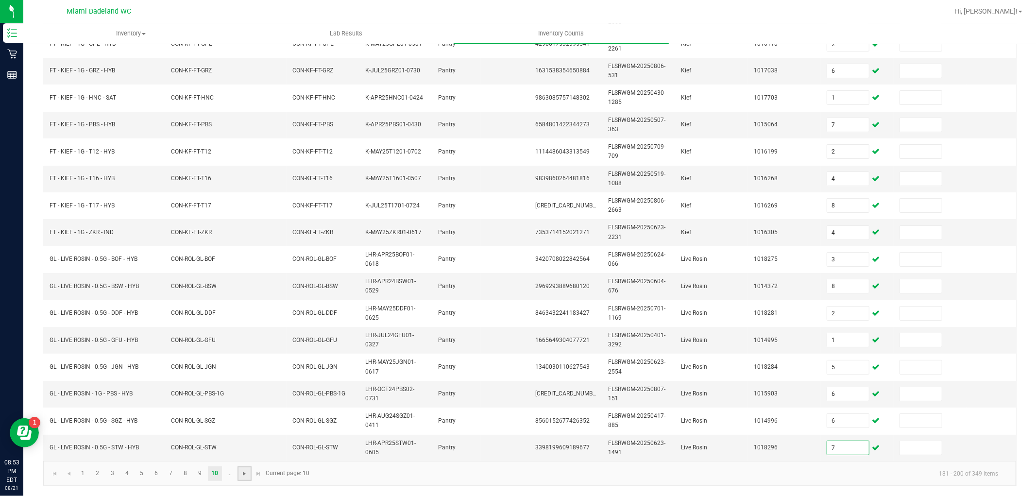
click at [242, 473] on span "Go to the next page" at bounding box center [244, 474] width 8 height 8
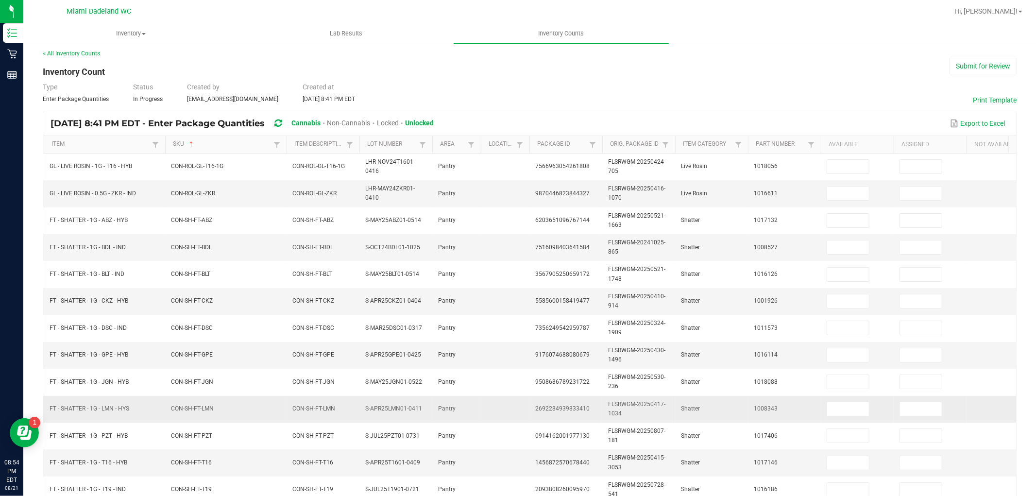
scroll to position [0, 0]
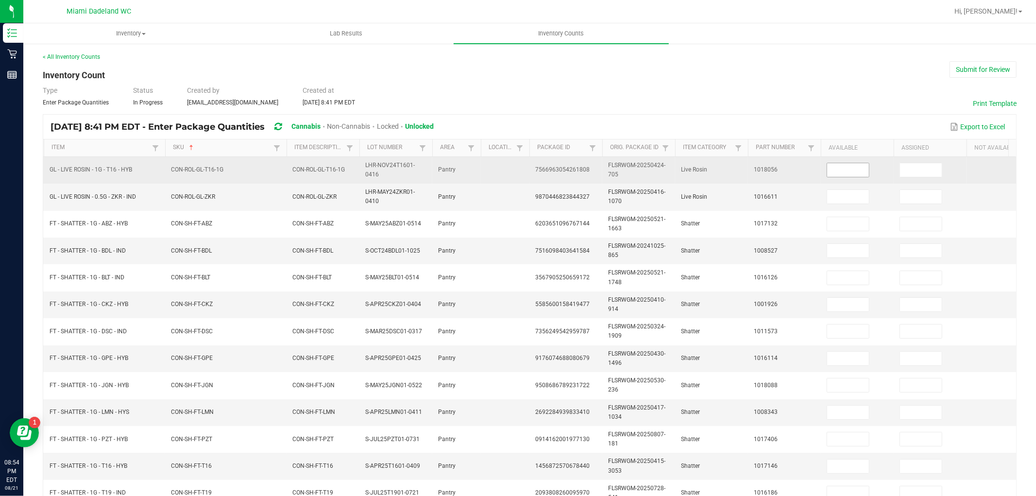
click at [842, 169] on input at bounding box center [848, 170] width 42 height 14
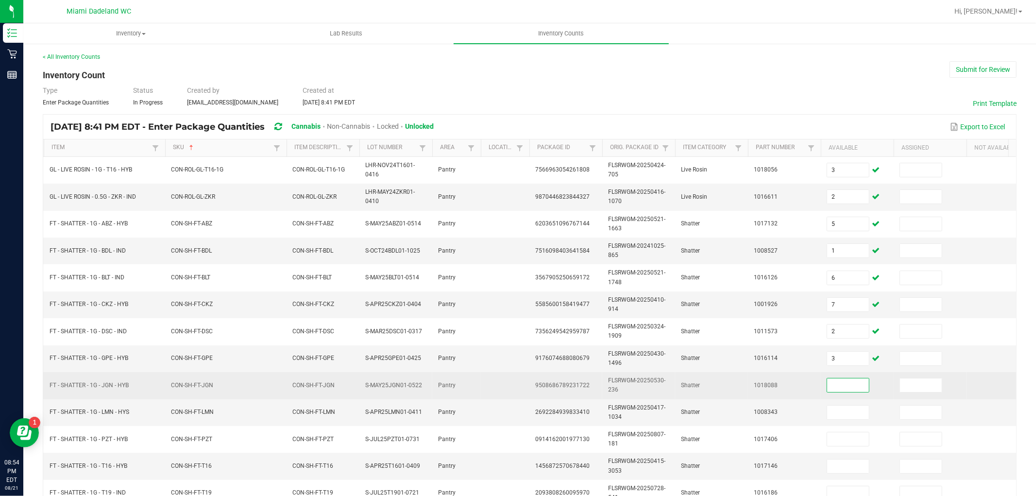
click at [847, 380] on input at bounding box center [848, 385] width 42 height 14
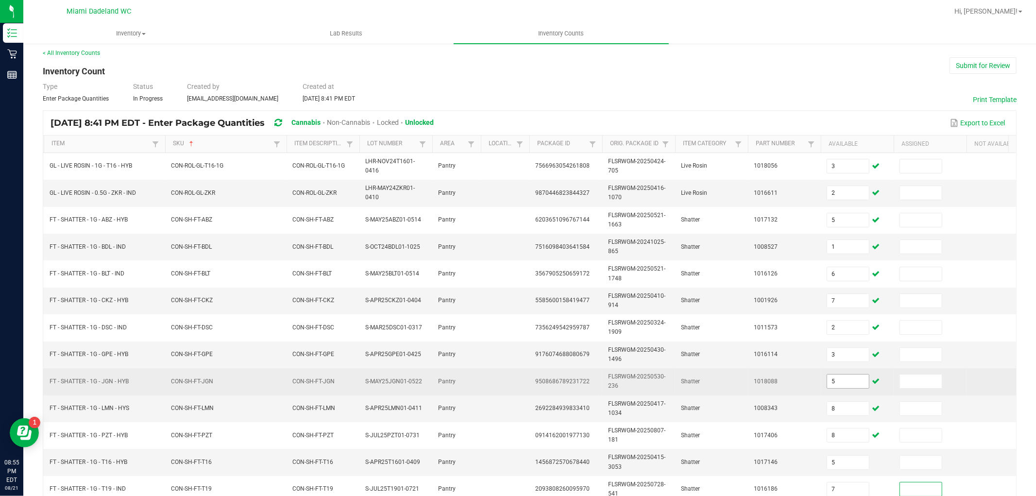
scroll to position [243, 0]
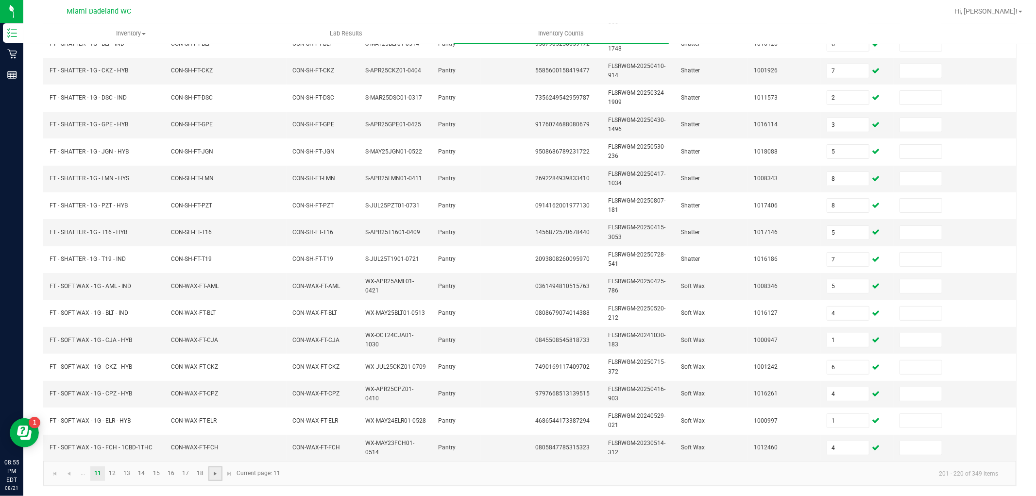
click at [217, 471] on span "Go to the next page" at bounding box center [215, 474] width 8 height 8
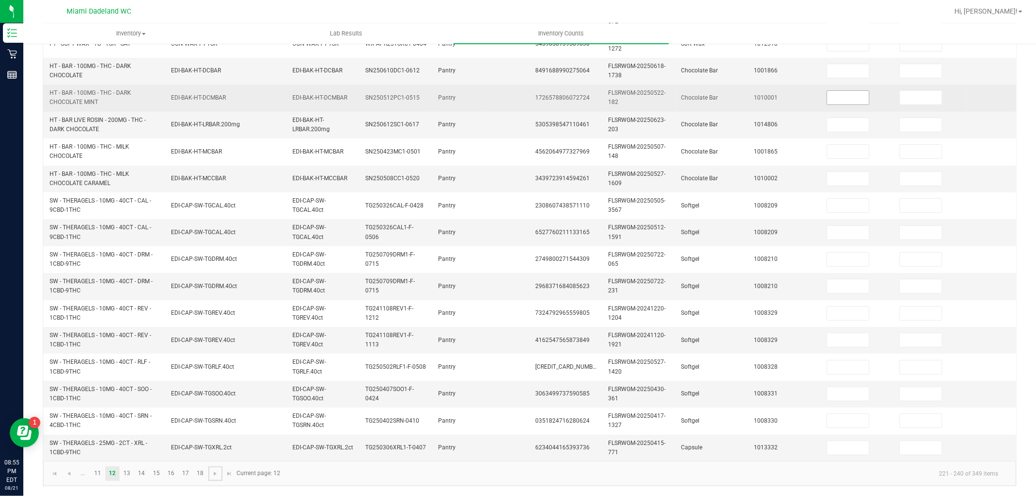
scroll to position [81, 0]
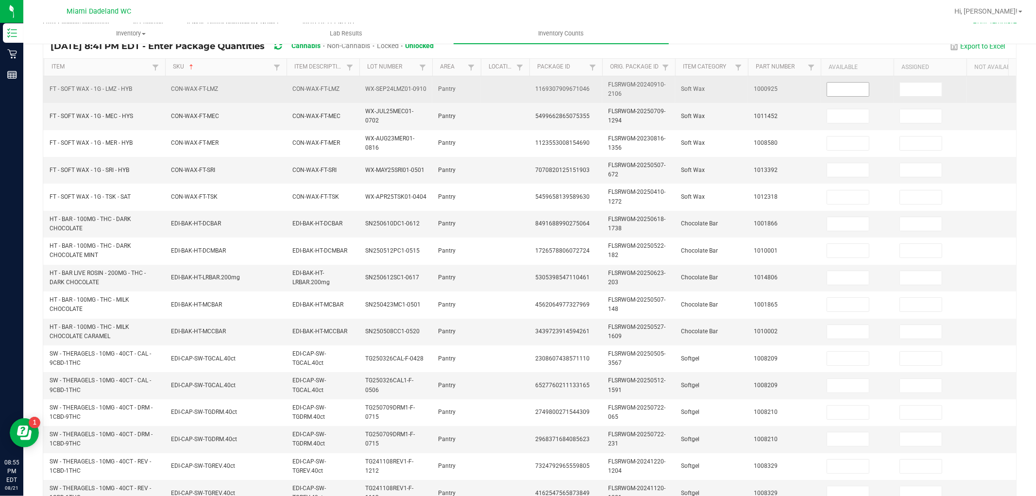
click at [841, 83] on input at bounding box center [848, 90] width 42 height 14
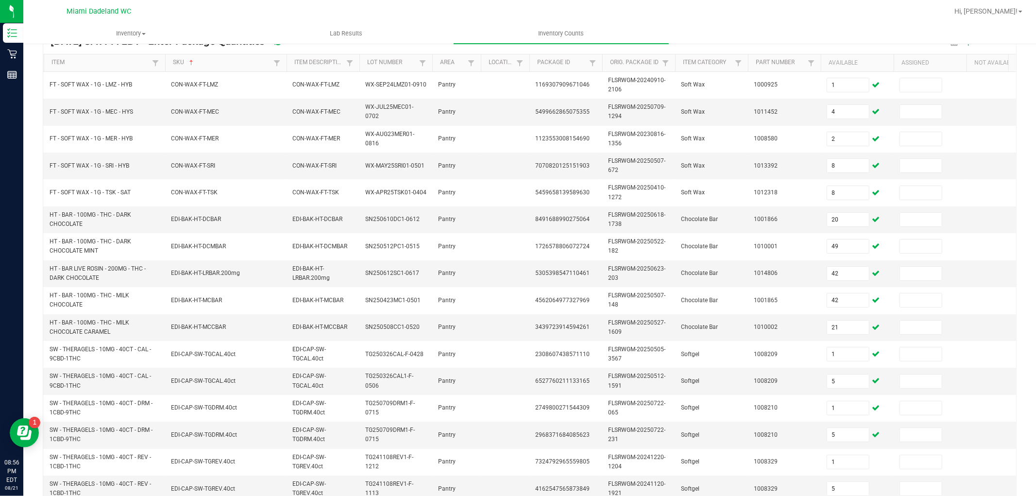
scroll to position [243, 0]
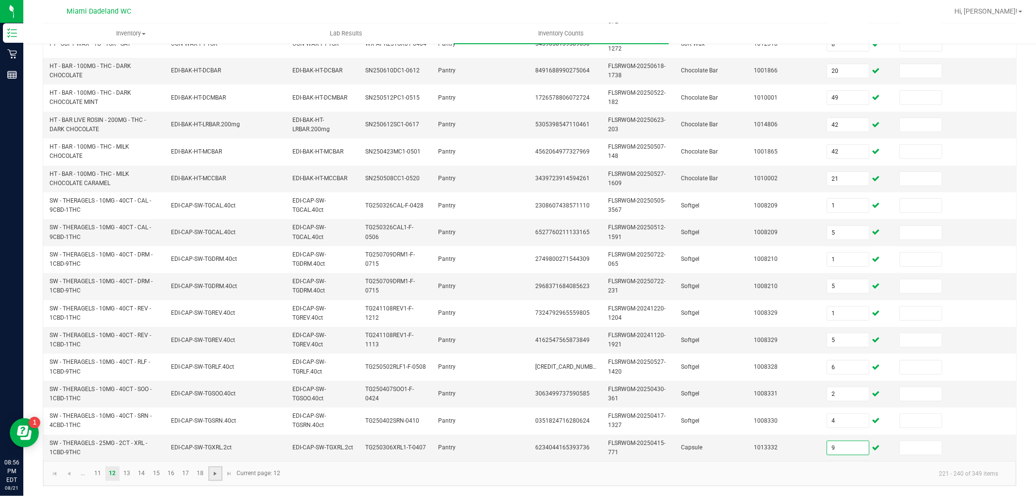
click at [211, 472] on span "Go to the next page" at bounding box center [215, 474] width 8 height 8
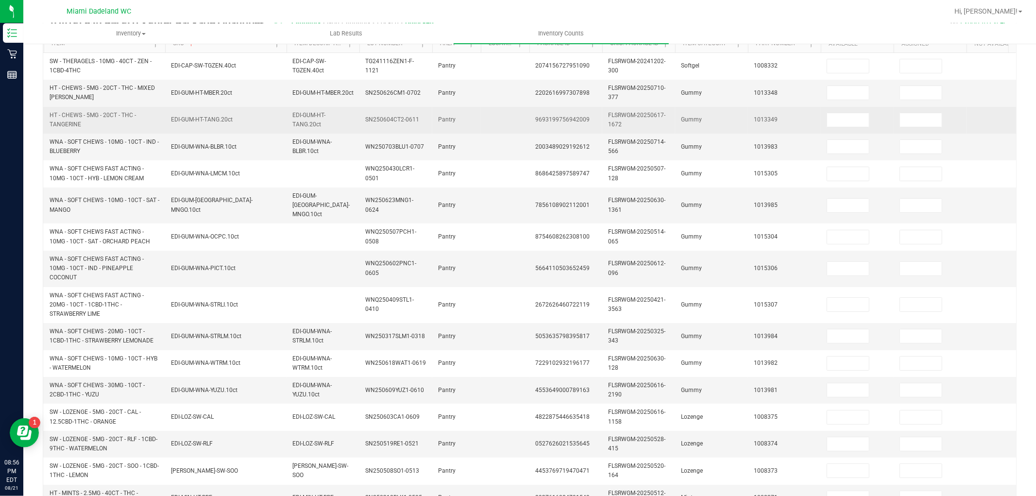
scroll to position [0, 0]
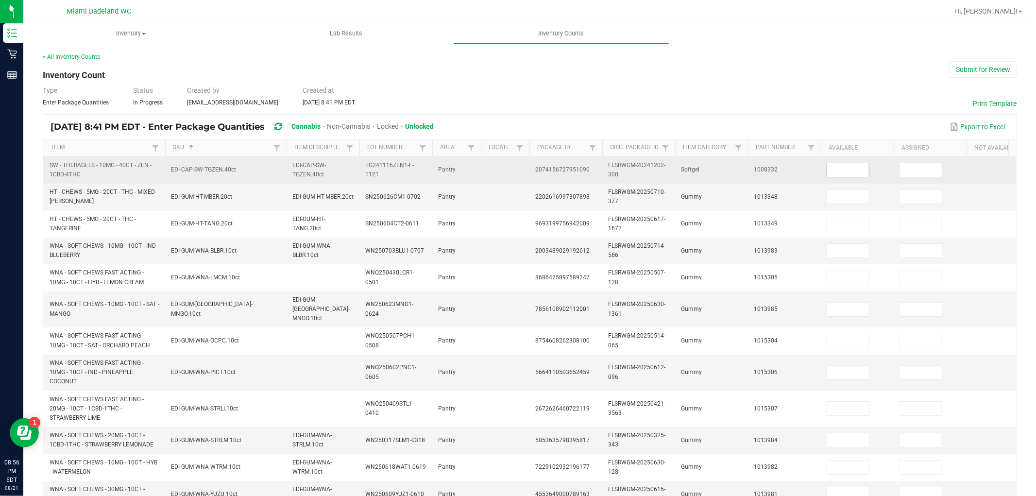
click at [838, 172] on input at bounding box center [848, 170] width 42 height 14
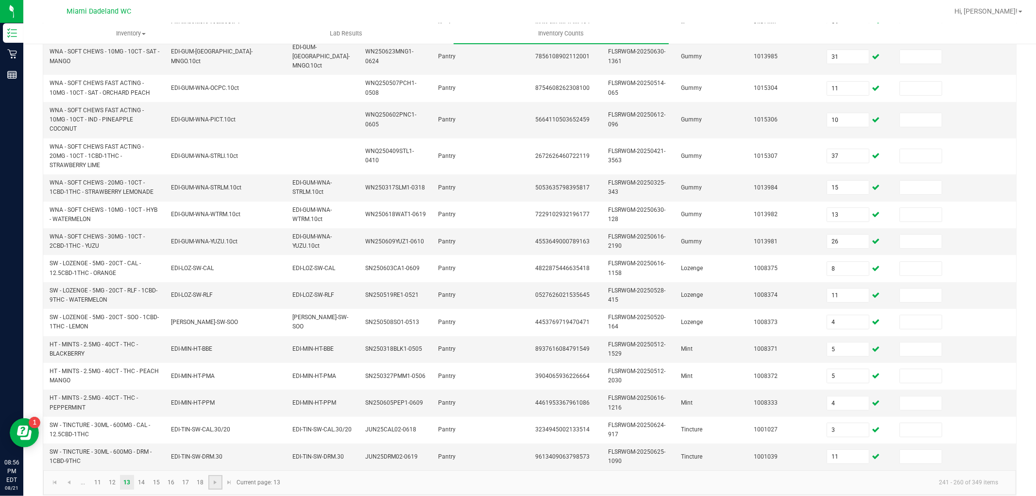
click at [217, 488] on link at bounding box center [215, 482] width 14 height 15
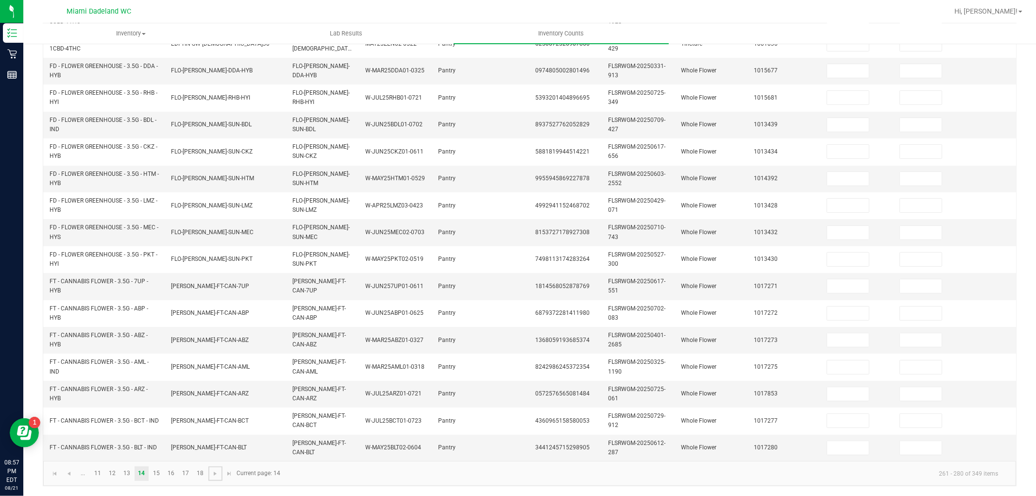
scroll to position [0, 0]
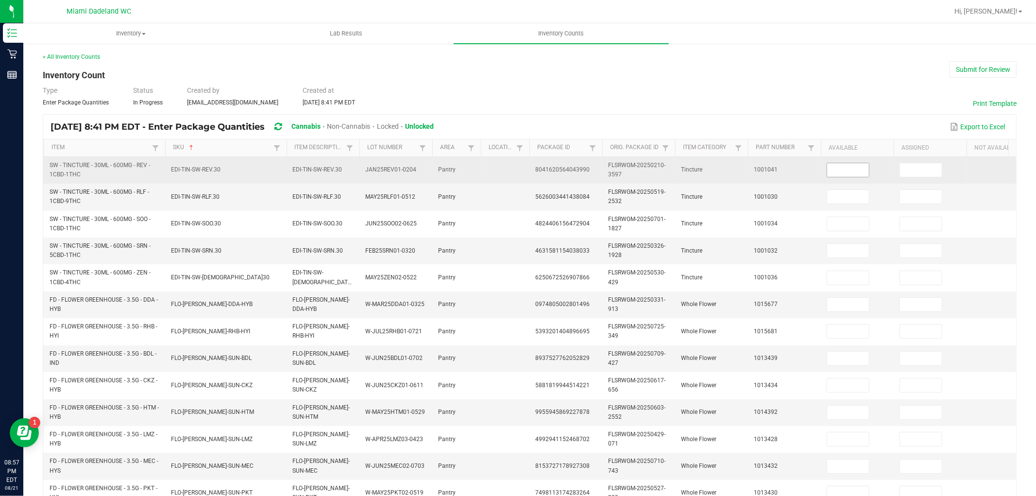
click at [831, 175] on input at bounding box center [848, 170] width 42 height 14
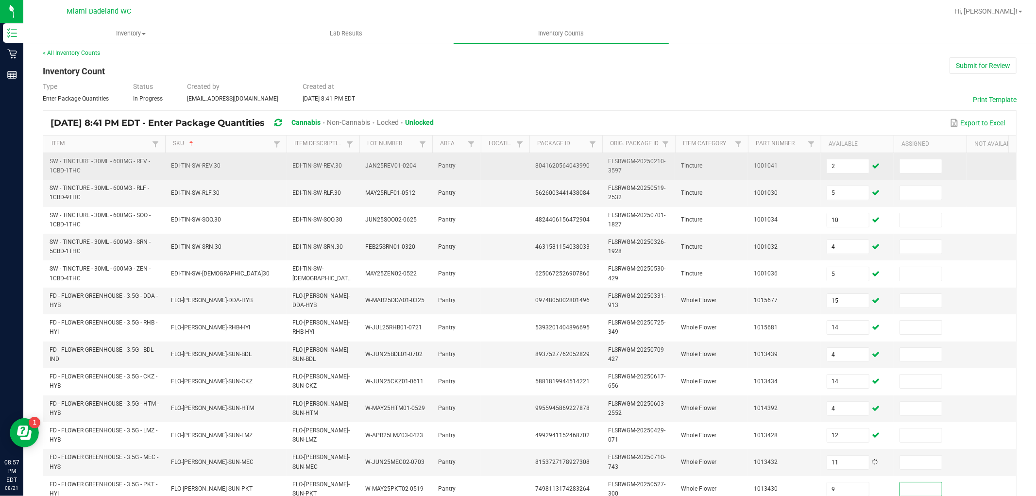
scroll to position [243, 0]
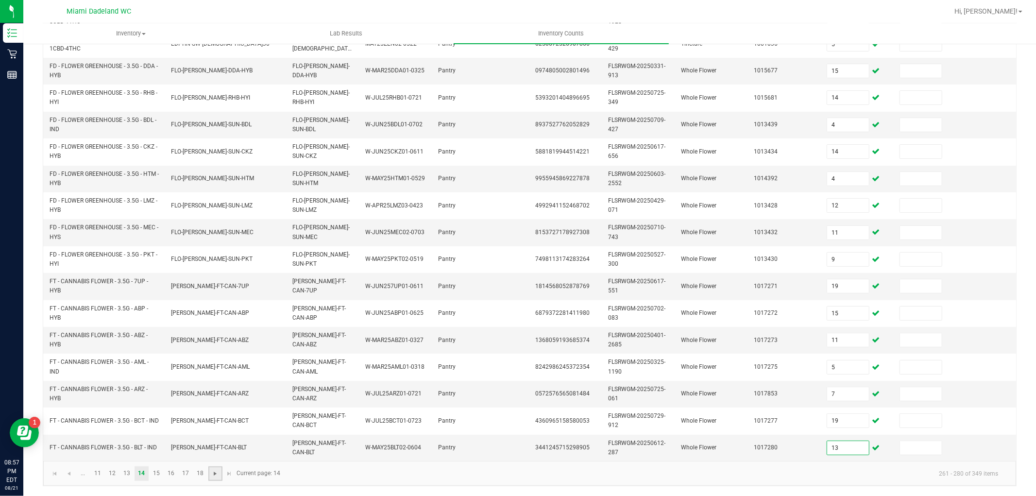
click at [215, 476] on span "Go to the next page" at bounding box center [215, 474] width 8 height 8
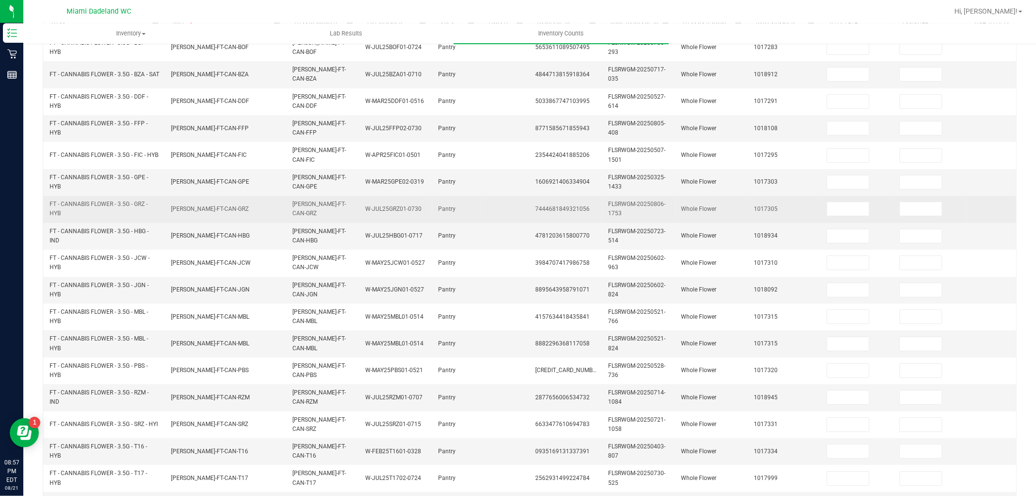
scroll to position [0, 0]
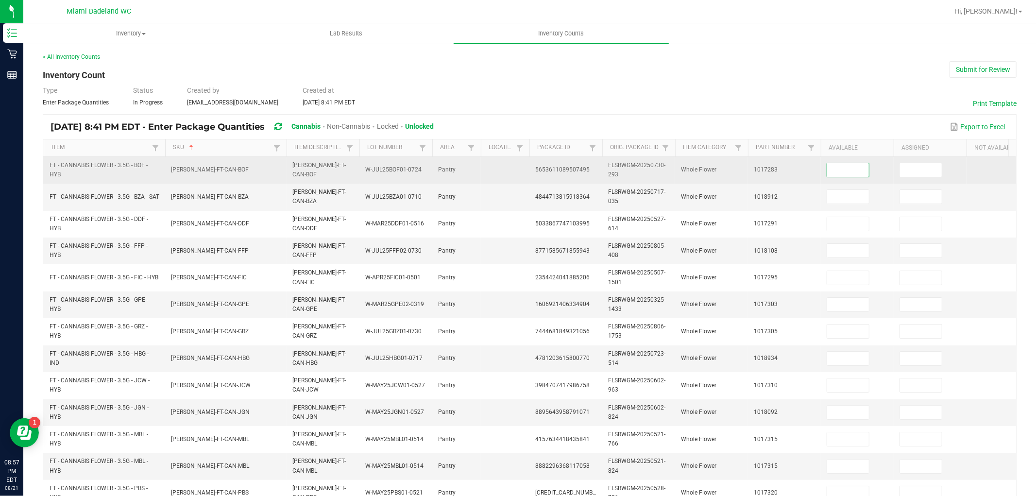
click at [862, 171] on input at bounding box center [848, 170] width 42 height 14
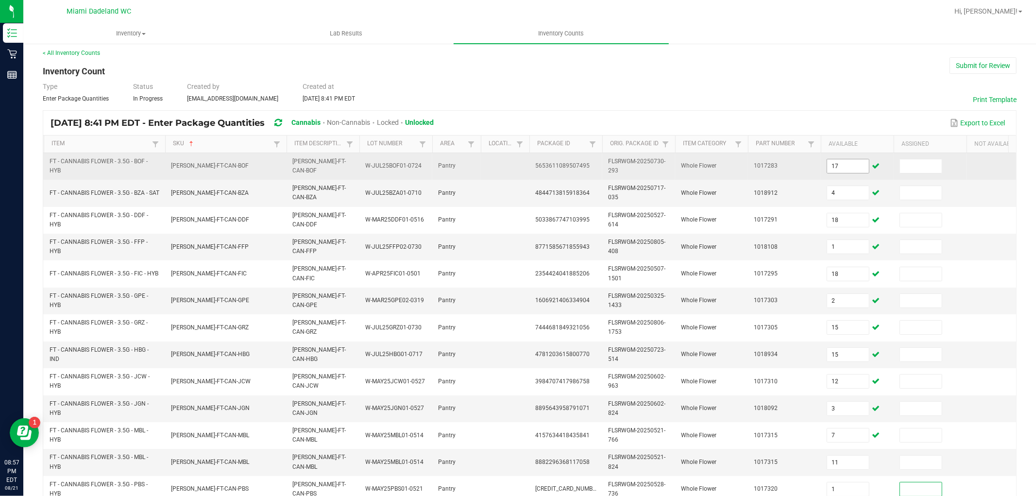
scroll to position [243, 0]
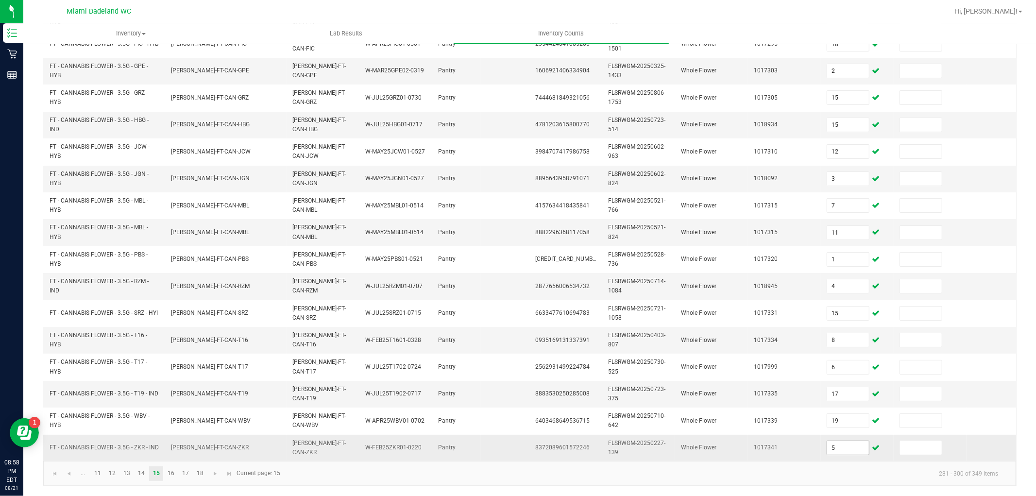
click at [855, 441] on input "5" at bounding box center [848, 448] width 42 height 14
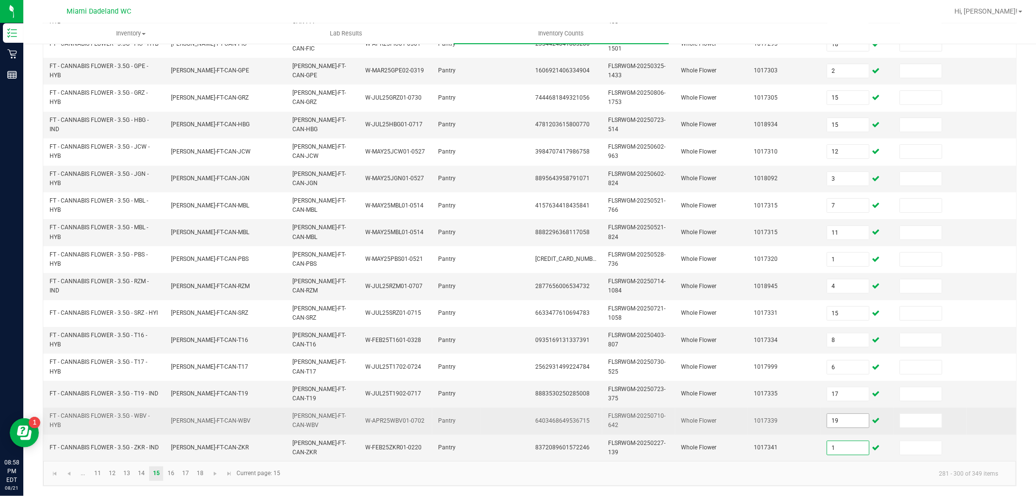
click at [853, 414] on input "19" at bounding box center [848, 421] width 42 height 14
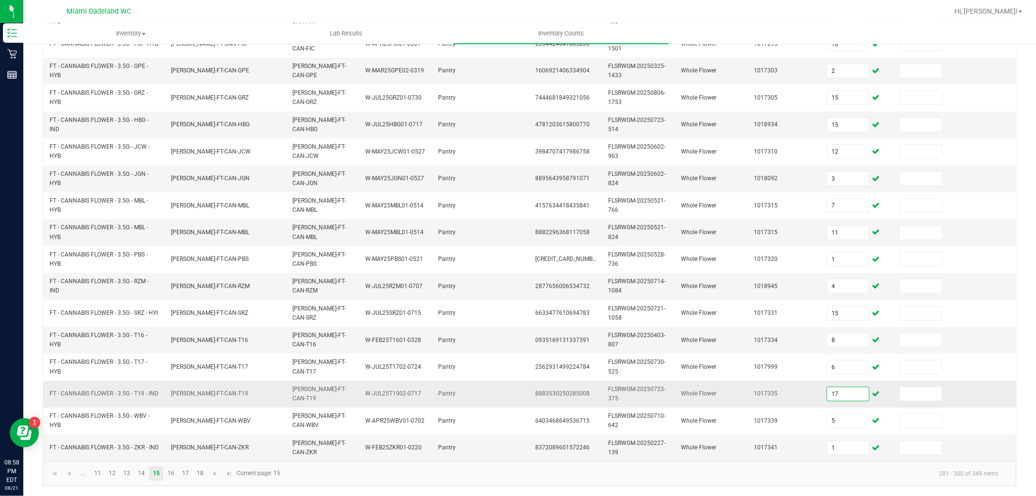
click at [845, 387] on input "17" at bounding box center [848, 394] width 42 height 14
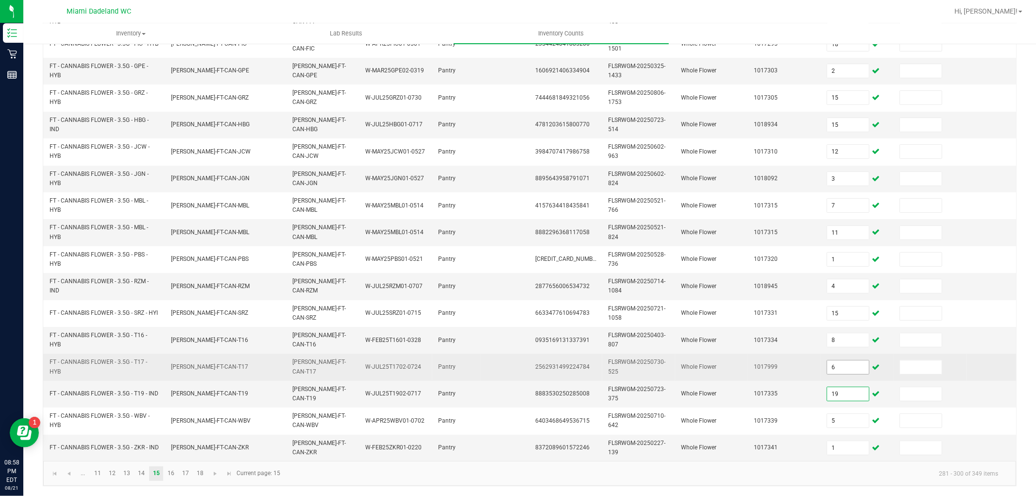
click at [860, 360] on input "6" at bounding box center [848, 367] width 42 height 14
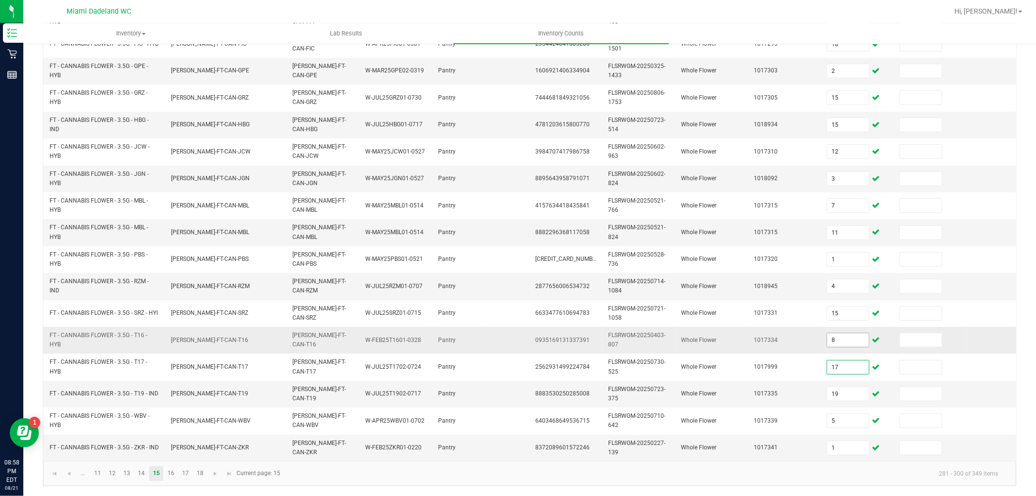
click at [854, 333] on input "8" at bounding box center [848, 340] width 42 height 14
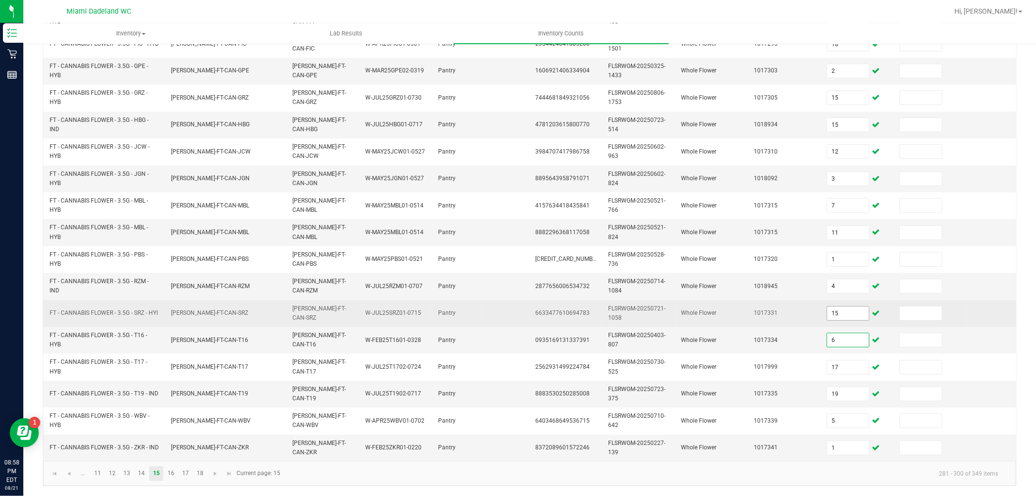
click at [844, 307] on input "15" at bounding box center [848, 314] width 42 height 14
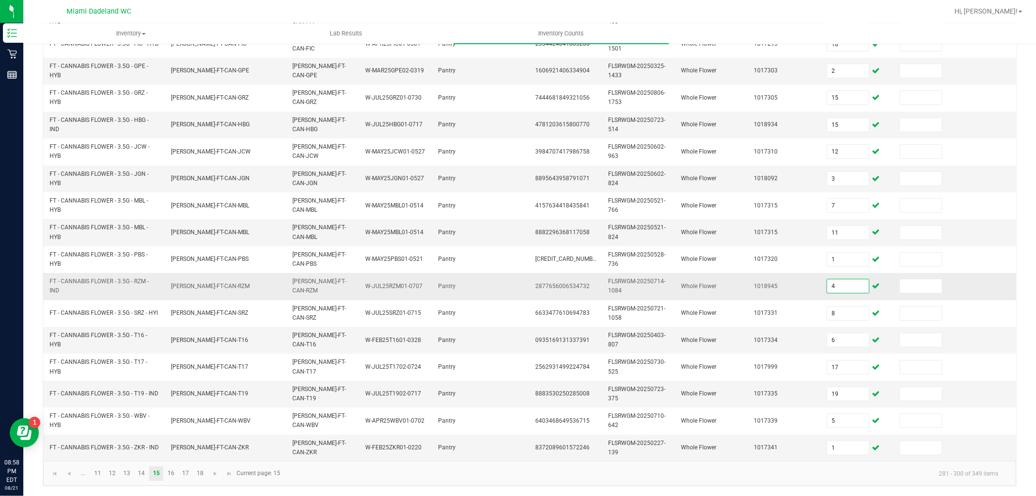
click at [847, 279] on input "4" at bounding box center [848, 286] width 42 height 14
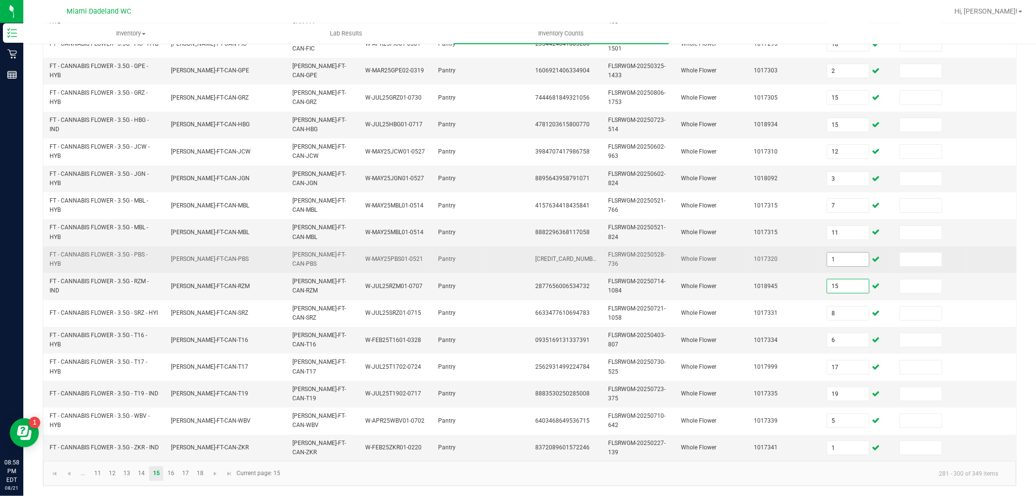
click at [848, 253] on input "1" at bounding box center [848, 260] width 42 height 14
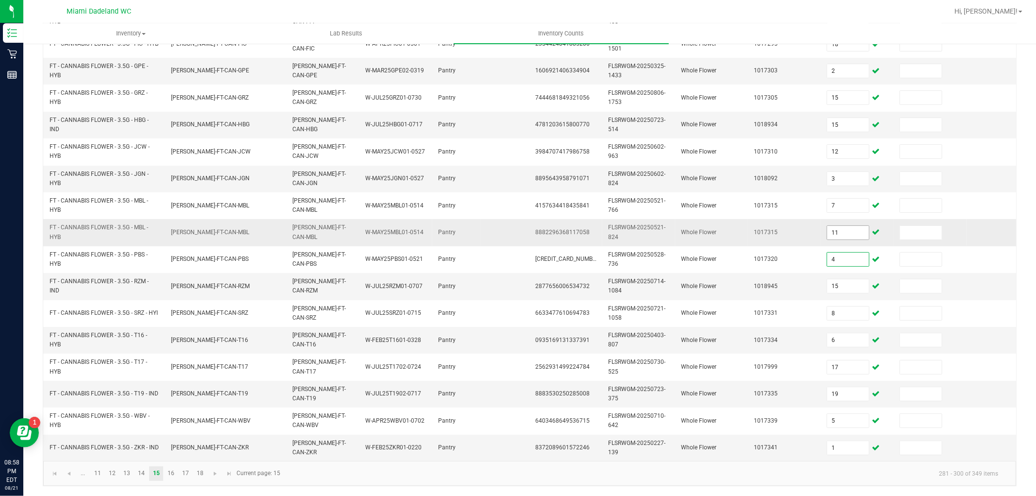
click at [849, 226] on input "11" at bounding box center [848, 233] width 42 height 14
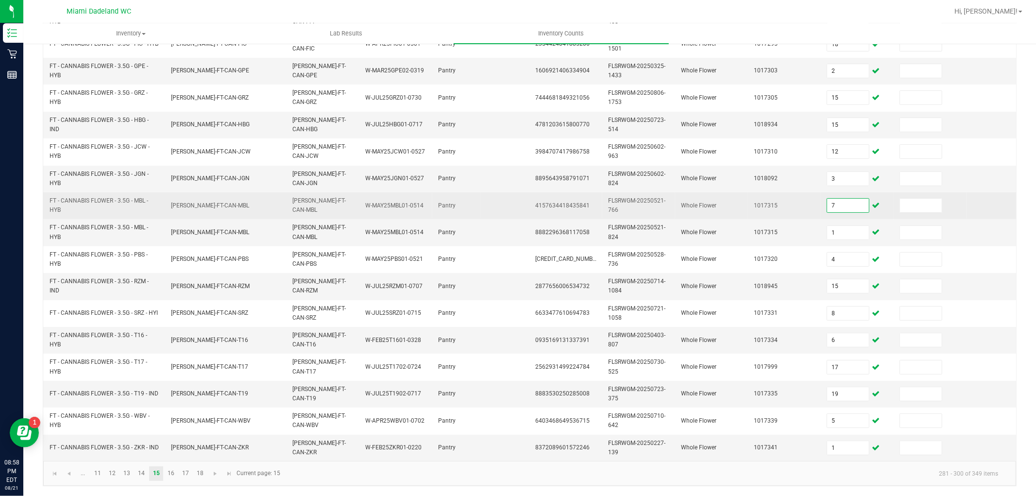
click at [851, 199] on input "7" at bounding box center [848, 206] width 42 height 14
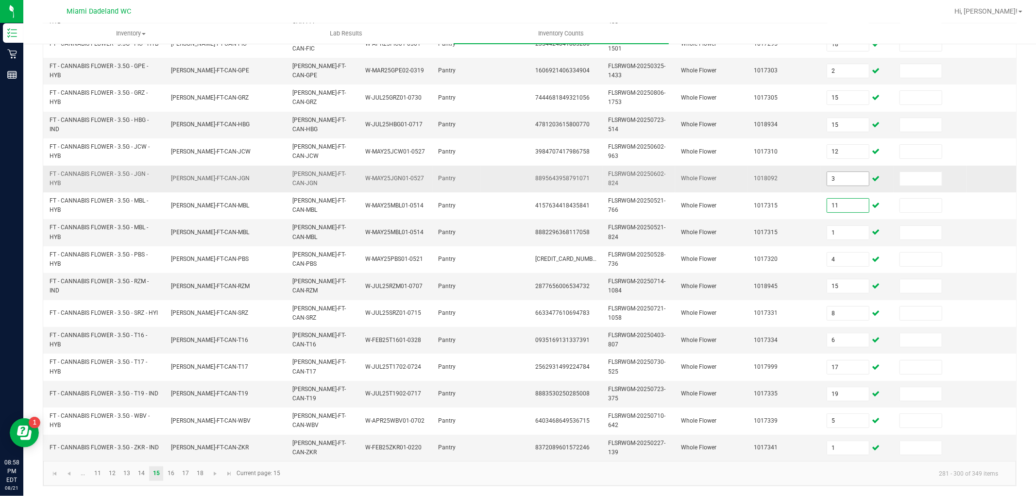
click at [854, 172] on input "3" at bounding box center [848, 179] width 42 height 14
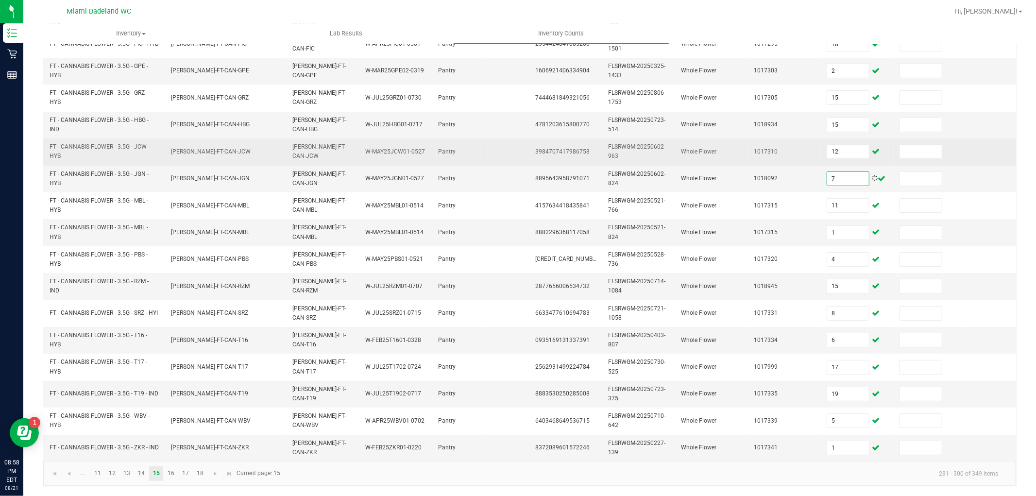
click at [841, 138] on td "12" at bounding box center [857, 151] width 73 height 27
click at [843, 145] on input "12" at bounding box center [848, 152] width 42 height 14
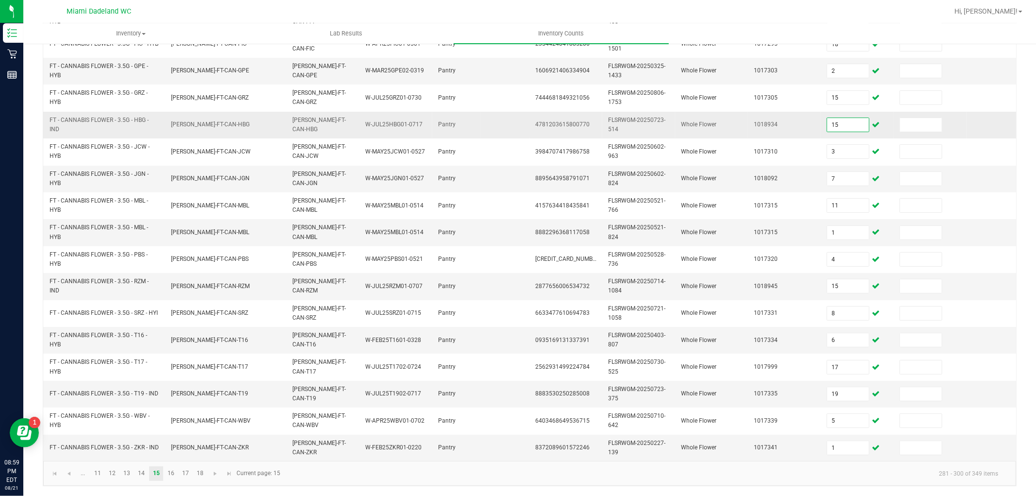
click at [846, 118] on input "15" at bounding box center [848, 125] width 42 height 14
click at [849, 66] on input "2" at bounding box center [848, 71] width 42 height 14
click at [1016, 79] on div "< All Inventory Counts Inventory Count Submit for Review Type Enter Package Qua…" at bounding box center [529, 152] width 1013 height 687
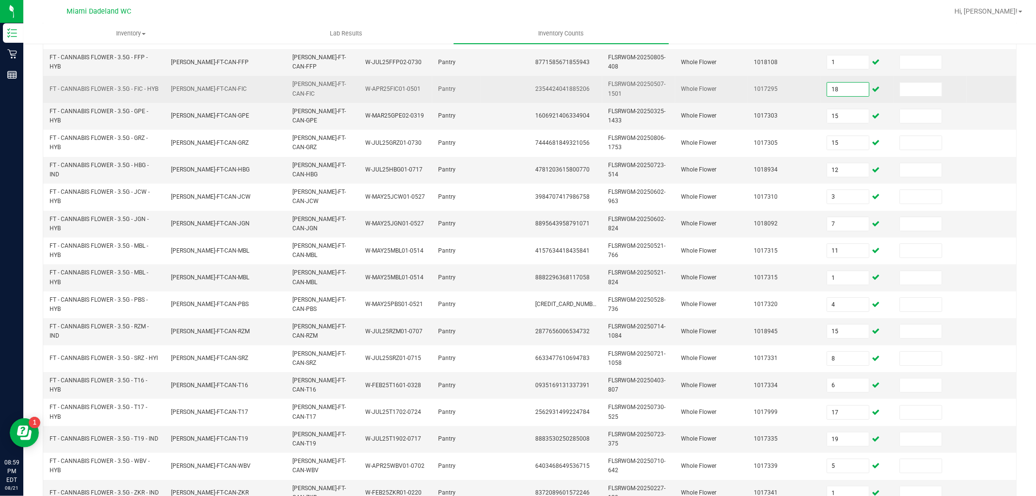
click at [854, 89] on input "18" at bounding box center [848, 90] width 42 height 14
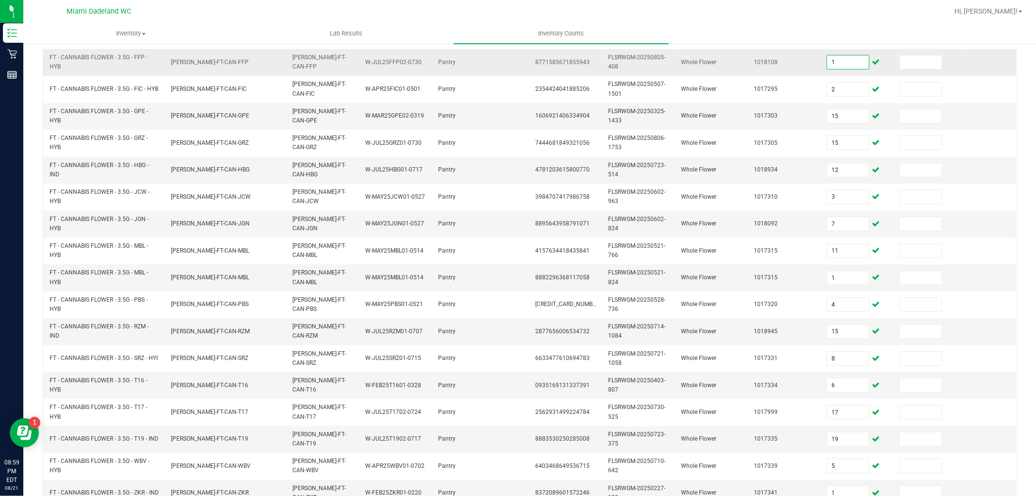
click at [853, 66] on input "1" at bounding box center [848, 62] width 42 height 14
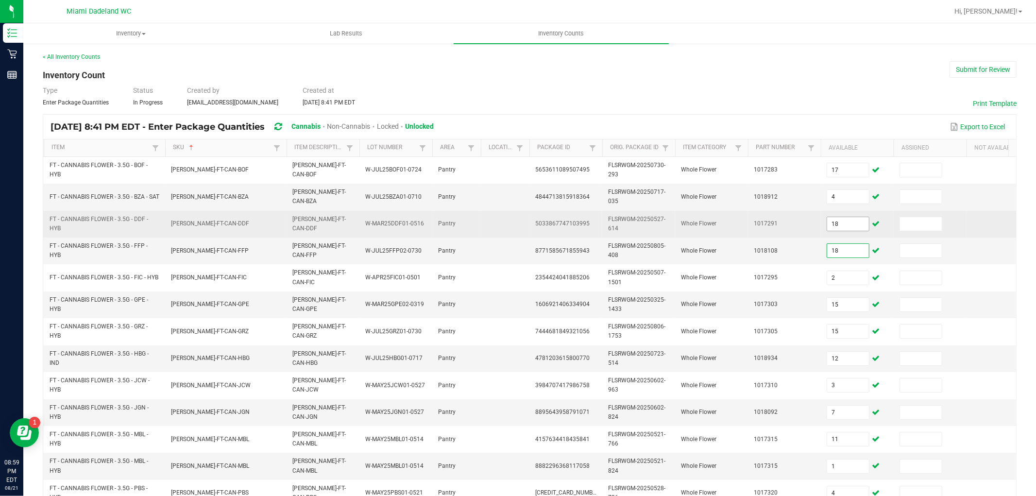
click at [845, 221] on input "18" at bounding box center [848, 224] width 42 height 14
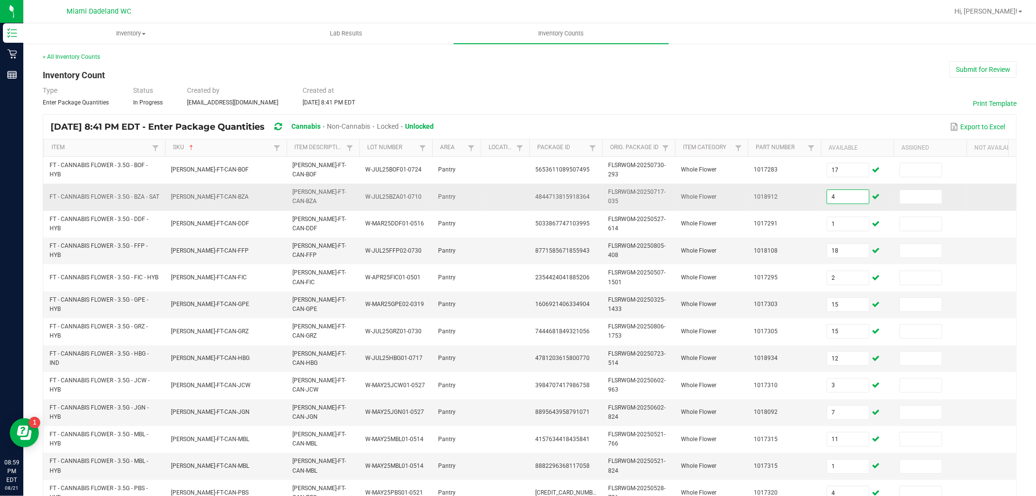
click at [844, 199] on input "4" at bounding box center [848, 197] width 42 height 14
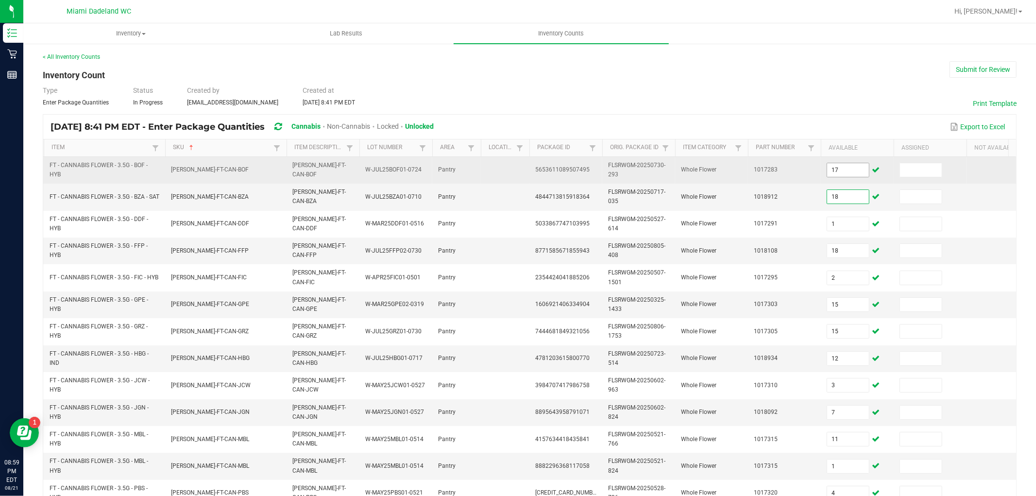
click at [860, 167] on input "17" at bounding box center [848, 170] width 42 height 14
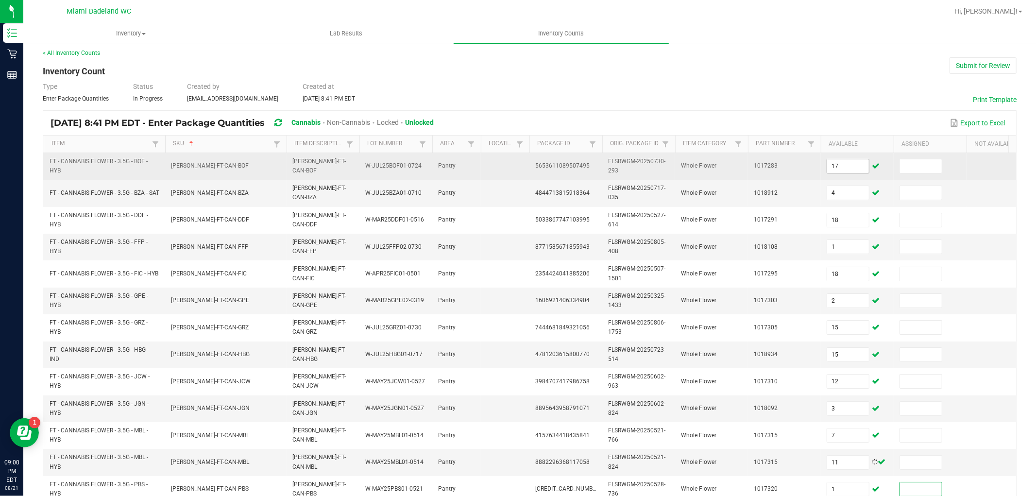
scroll to position [243, 0]
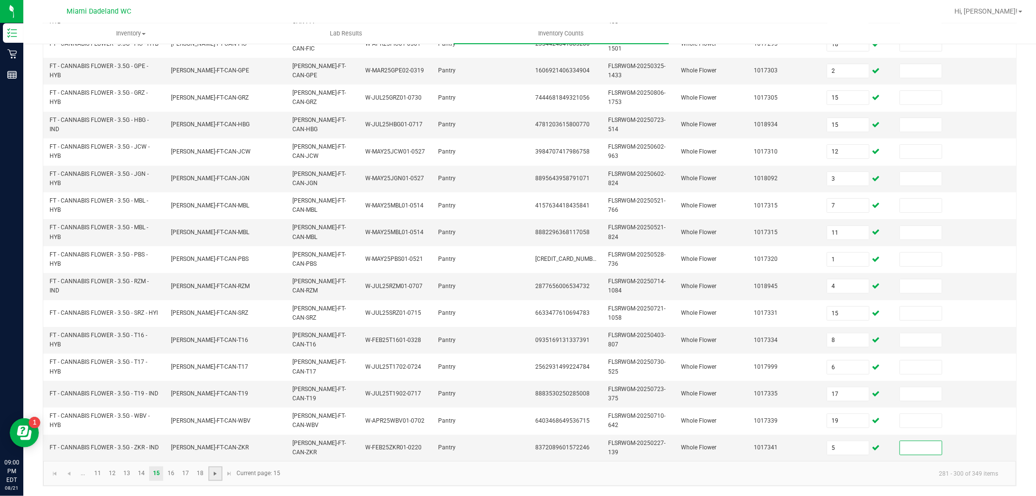
click at [217, 470] on span "Go to the next page" at bounding box center [215, 474] width 8 height 8
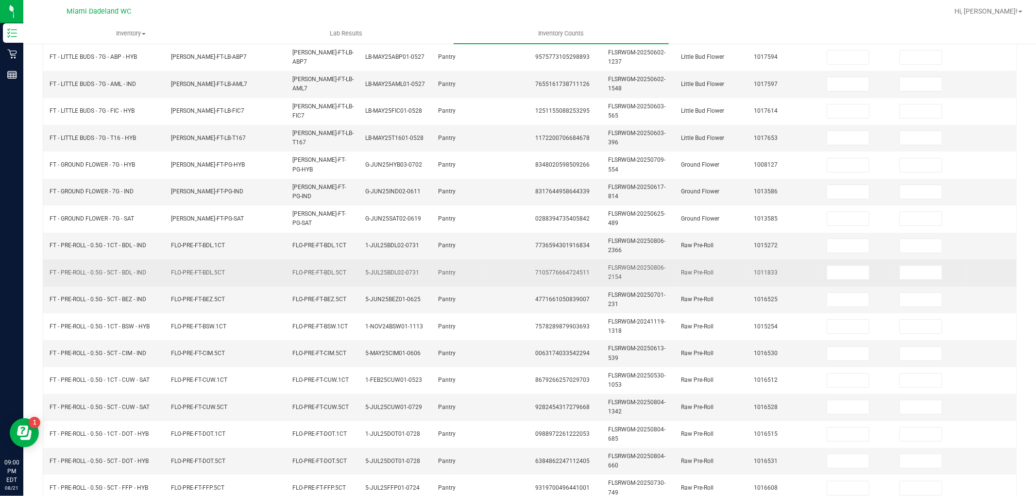
scroll to position [0, 0]
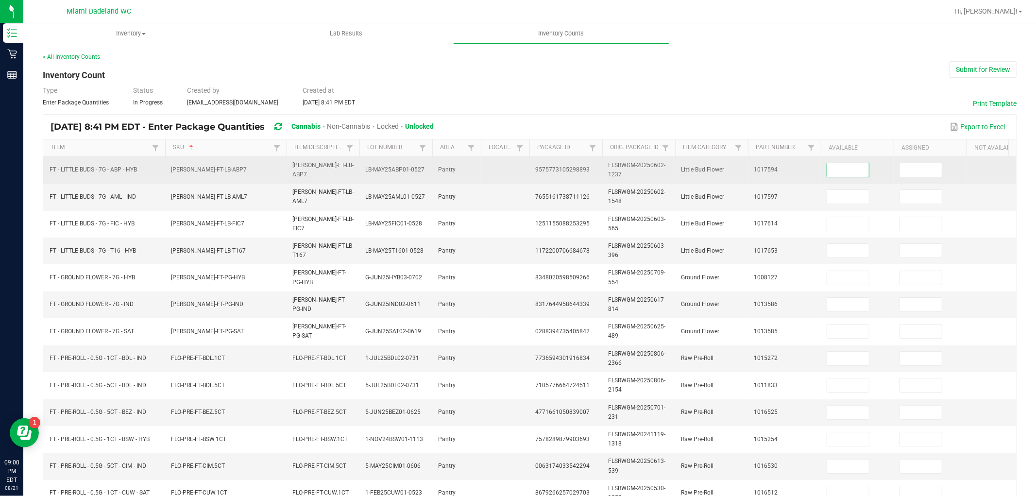
click at [855, 164] on input at bounding box center [848, 170] width 42 height 14
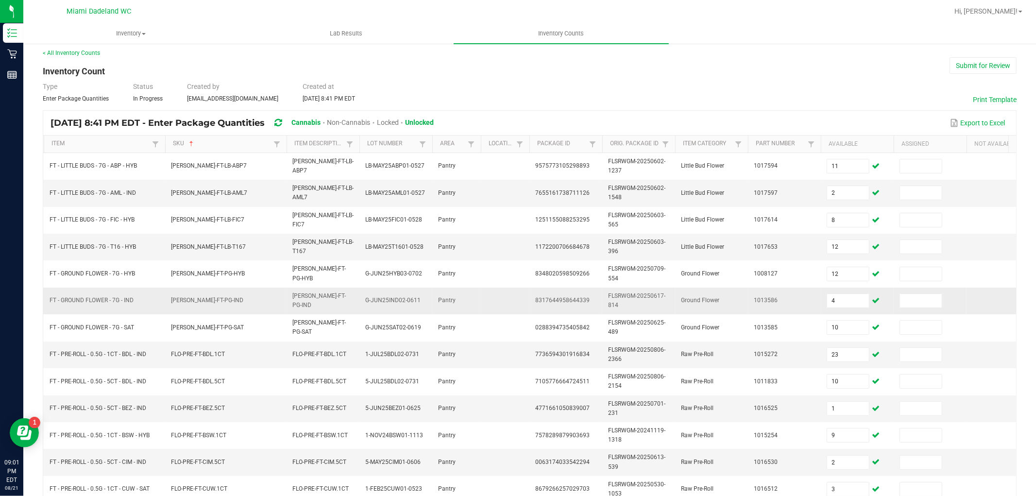
scroll to position [243, 0]
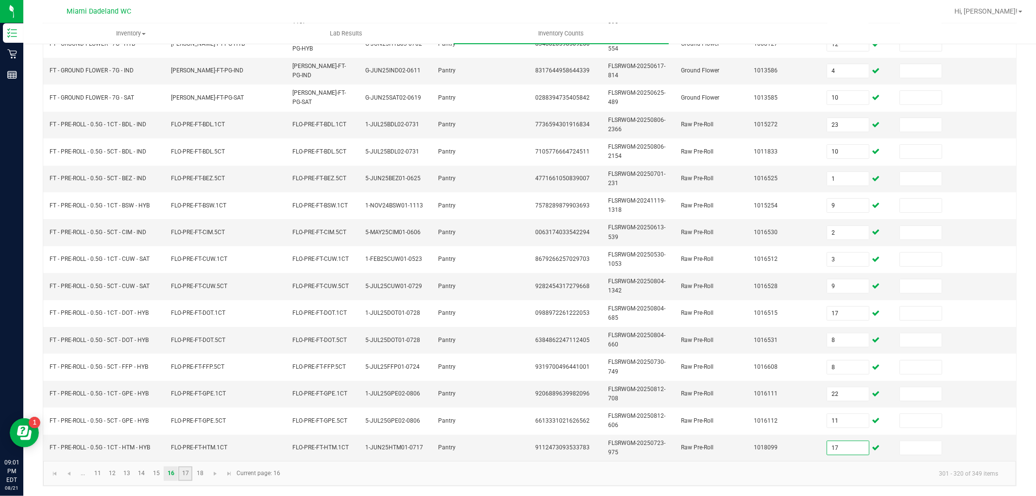
click at [190, 474] on link "17" at bounding box center [185, 473] width 14 height 15
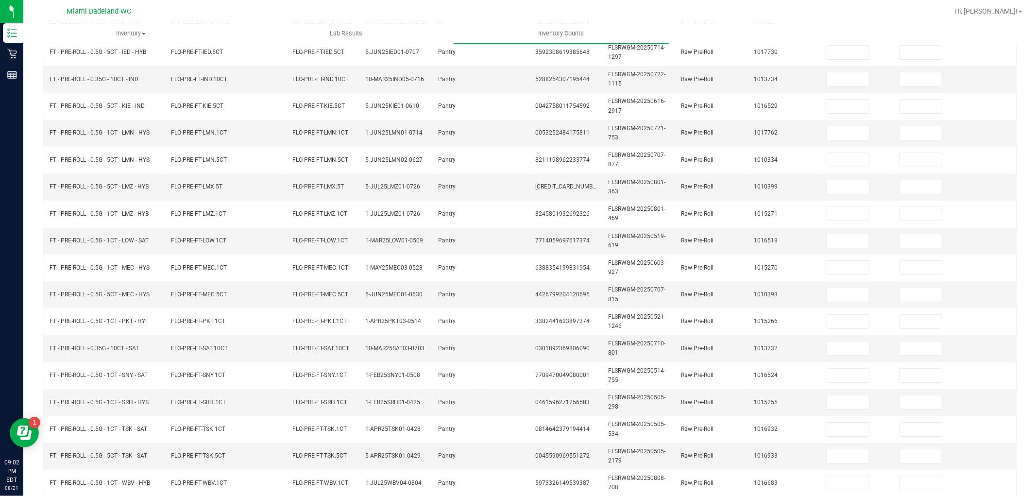
scroll to position [27, 0]
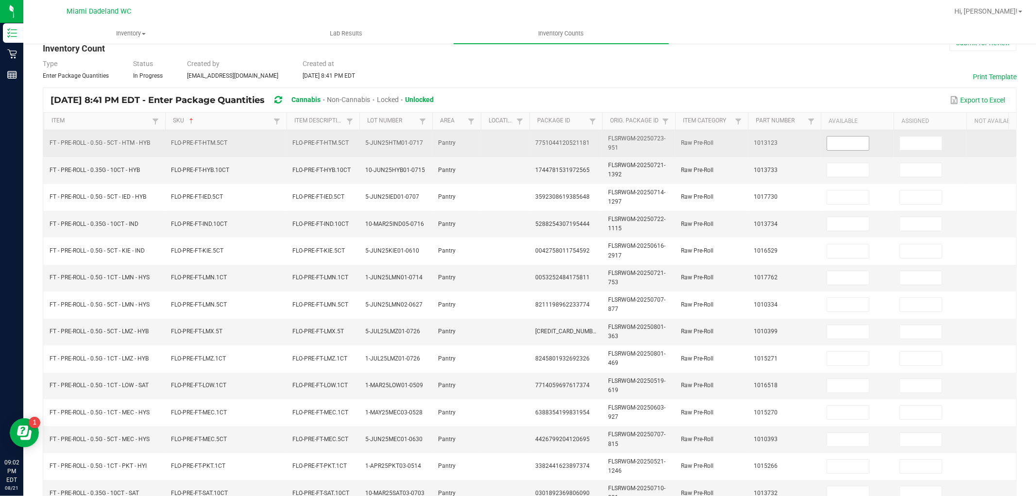
click at [847, 149] on input at bounding box center [848, 144] width 42 height 14
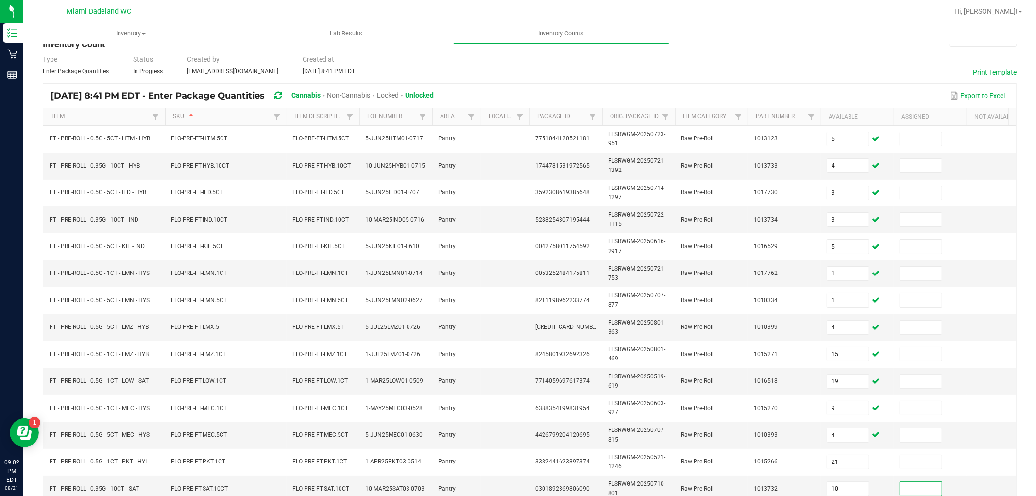
scroll to position [243, 0]
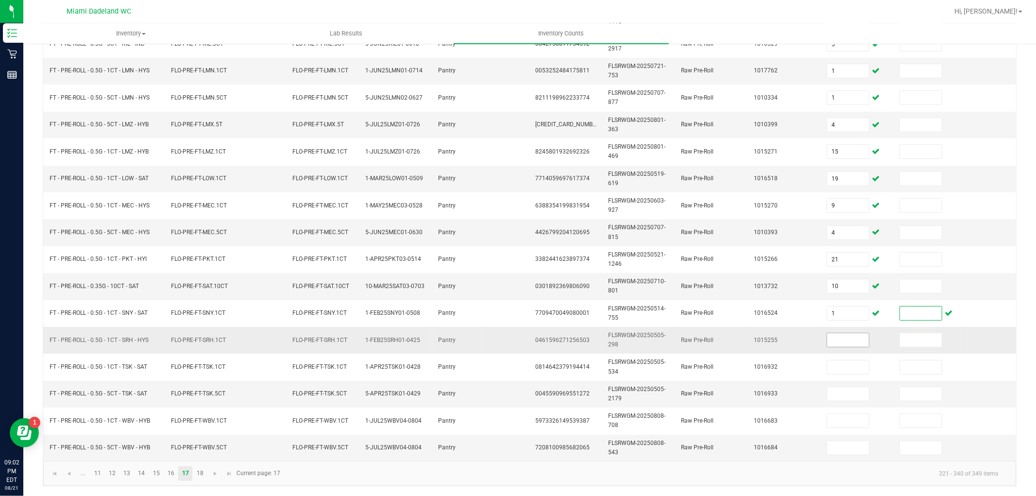
click at [847, 333] on input at bounding box center [848, 340] width 42 height 14
click at [215, 475] on span "Go to the next page" at bounding box center [215, 474] width 8 height 8
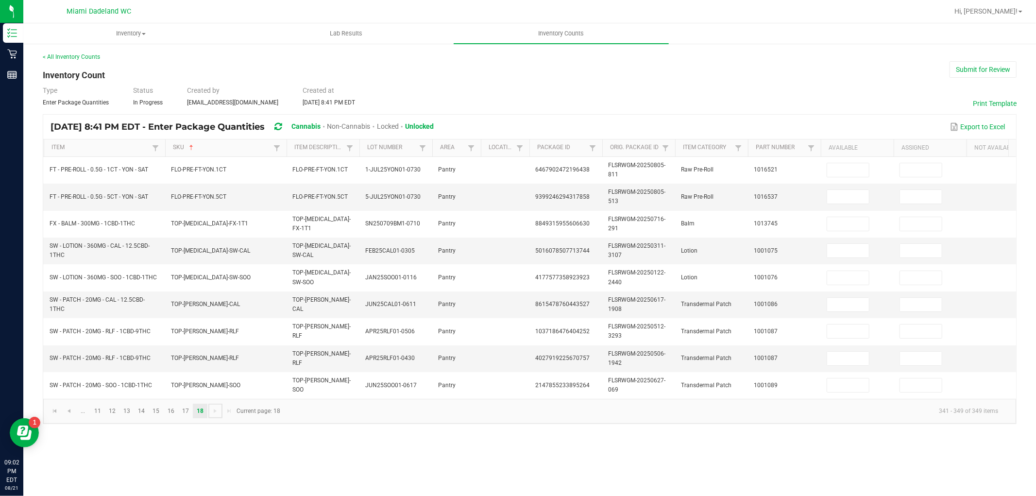
scroll to position [0, 0]
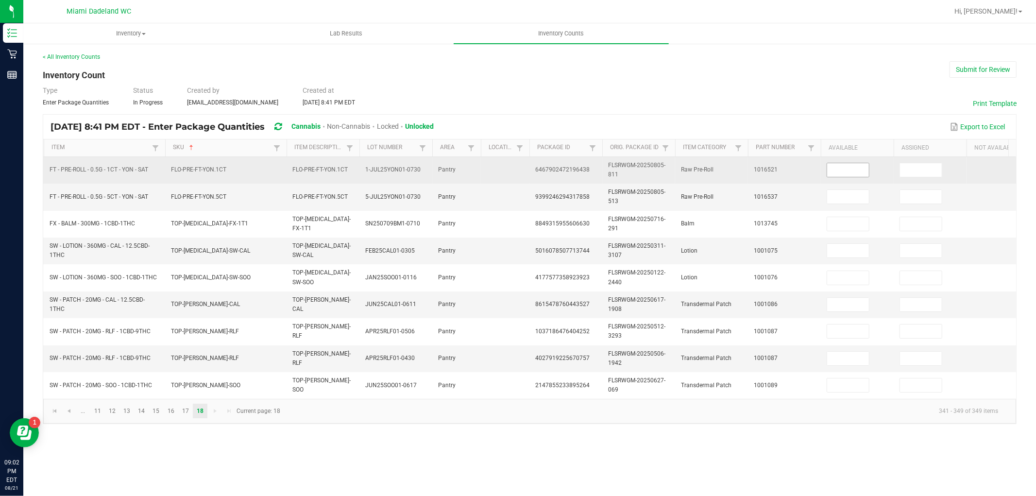
click at [852, 176] on input at bounding box center [848, 170] width 42 height 14
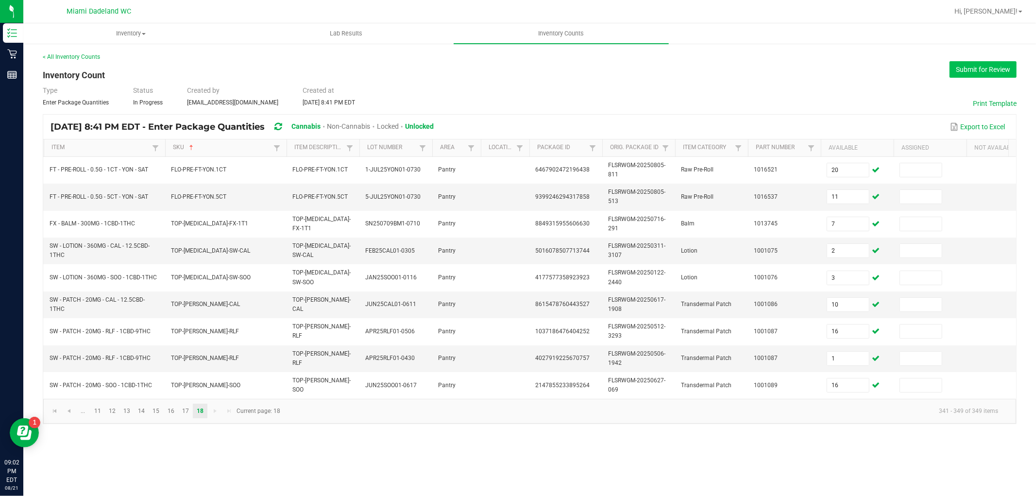
click at [978, 71] on button "Submit for Review" at bounding box center [983, 69] width 67 height 17
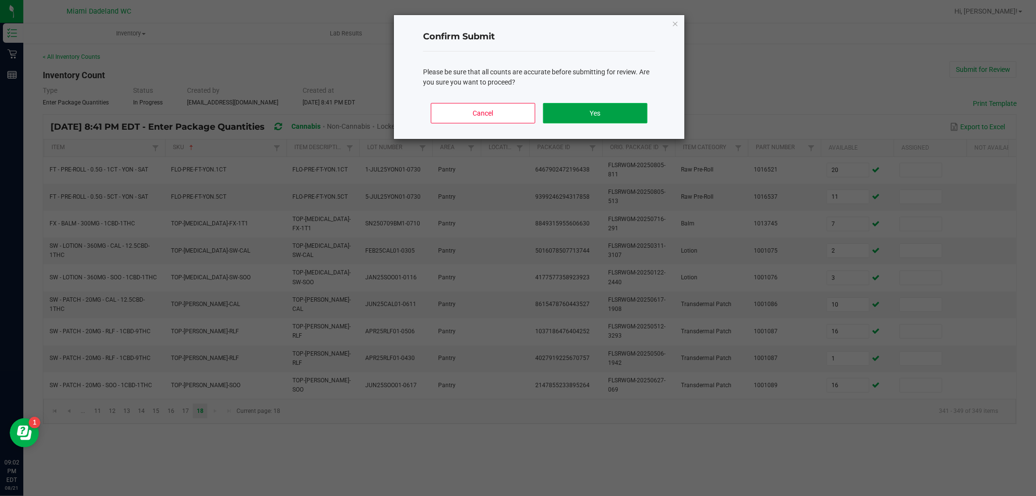
click at [567, 109] on button "Yes" at bounding box center [595, 113] width 104 height 20
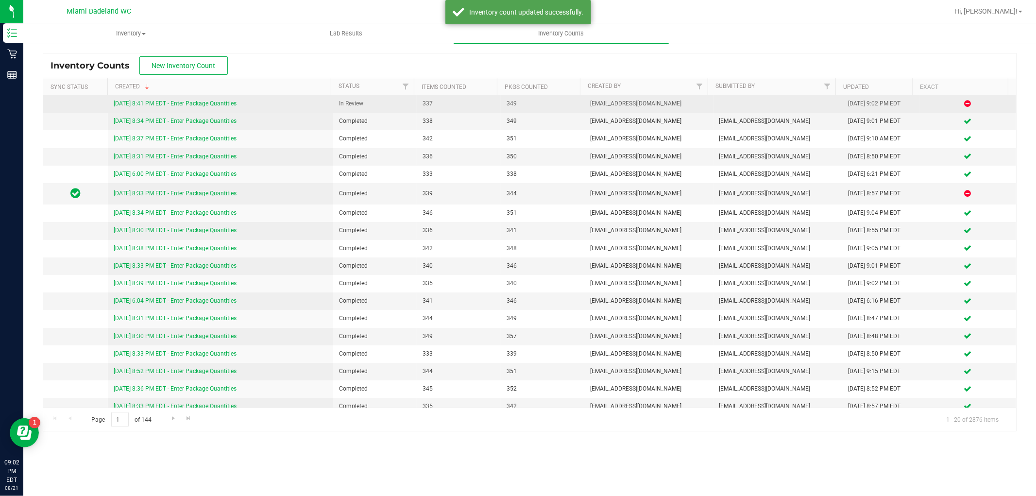
click at [226, 103] on link "[DATE] 8:41 PM EDT - Enter Package Quantities" at bounding box center [175, 103] width 123 height 7
